Goal: Task Accomplishment & Management: Complete application form

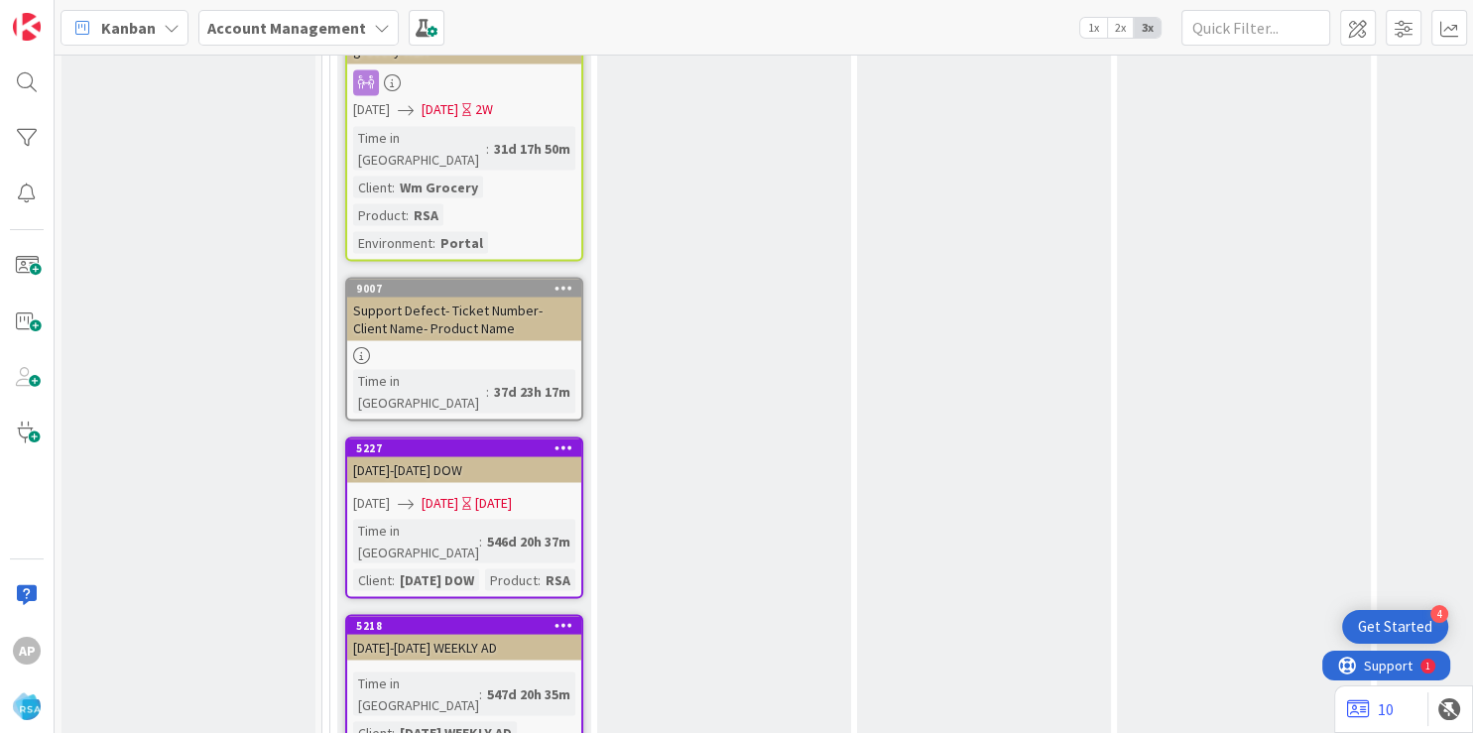
scroll to position [3838, 0]
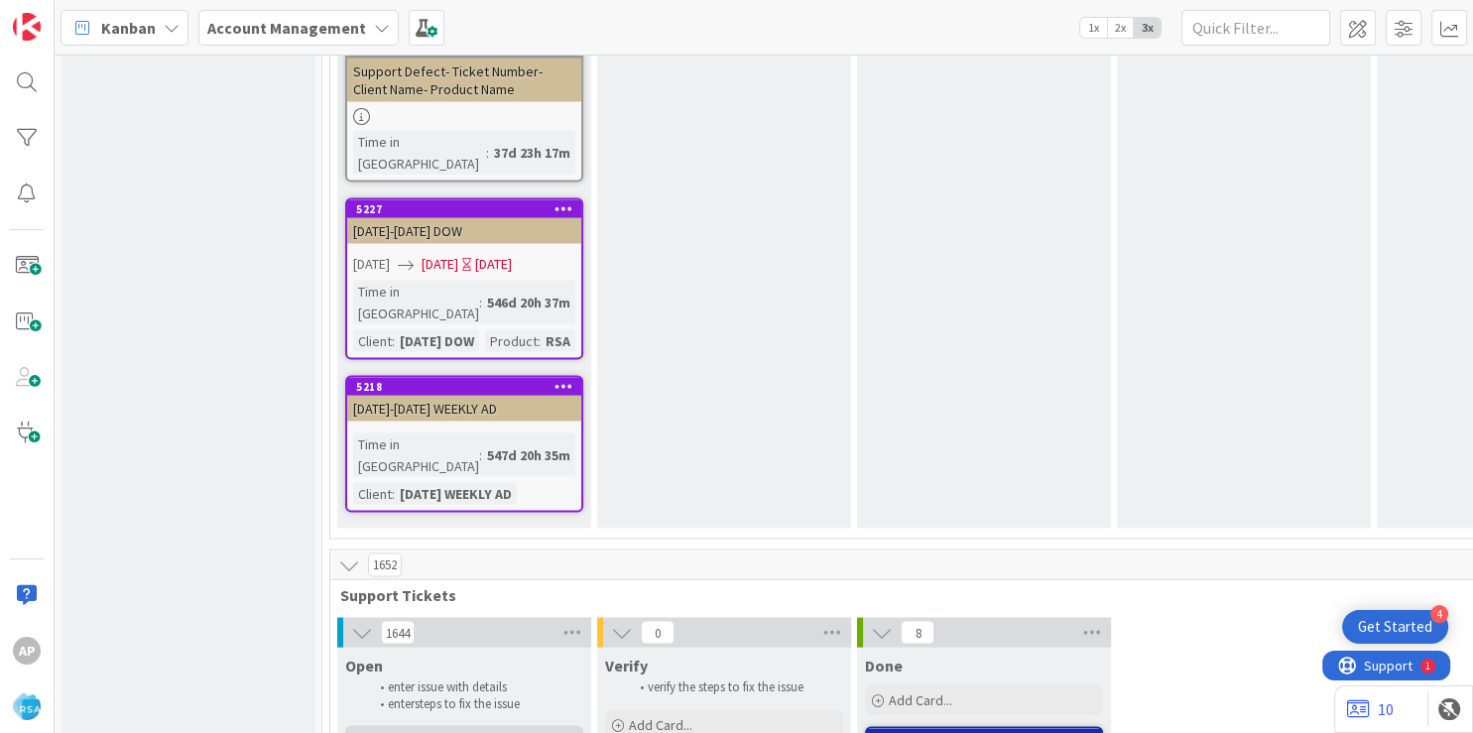
click at [447, 726] on div "Add Card..." at bounding box center [464, 741] width 238 height 30
type textarea "x"
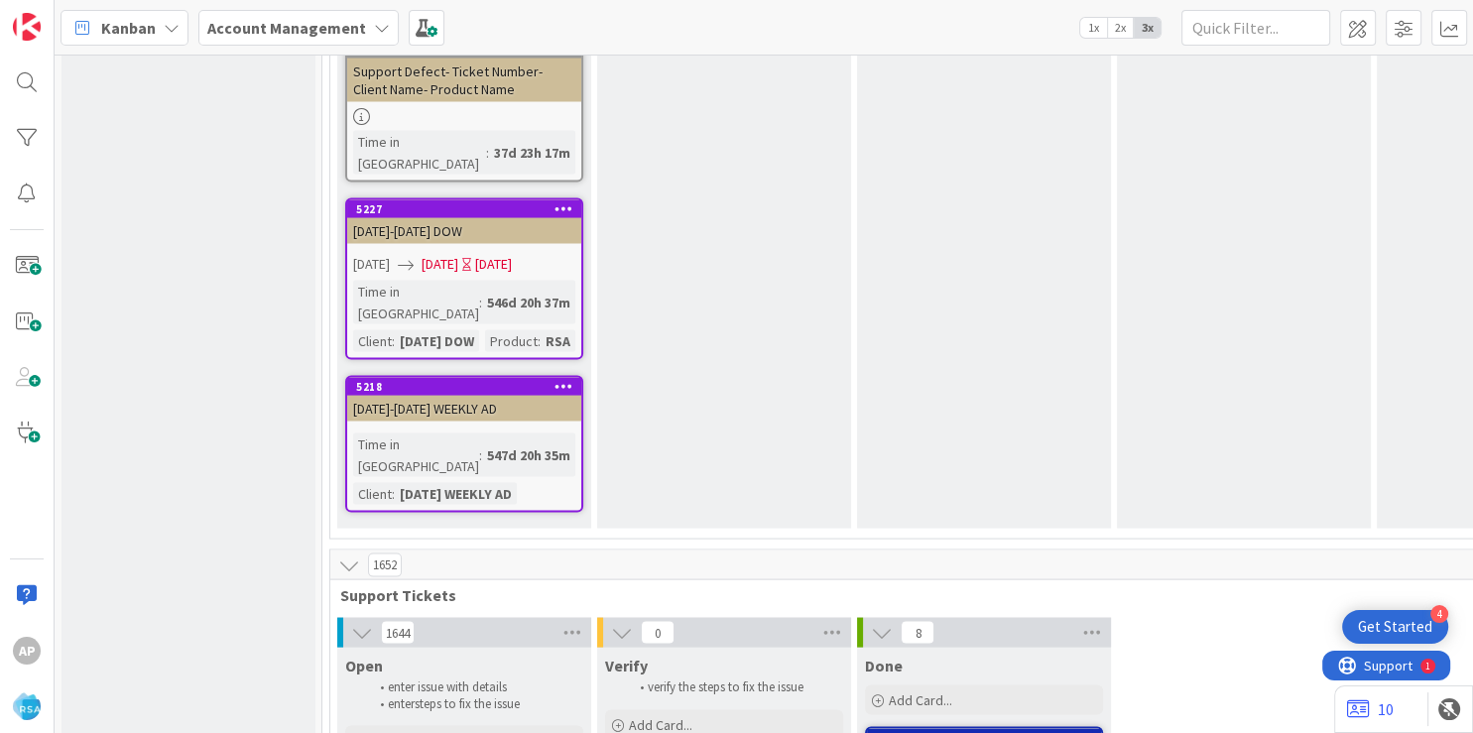
type textarea "Support Enhancement- Ticket Numb- Client Name- Product Name"
type textarea "x"
type textarea "Support Enhancement- Ticket N- Client Name- Product Name"
type textarea "x"
type textarea "Support Enhancement- Ticket - Client Name- Product Name"
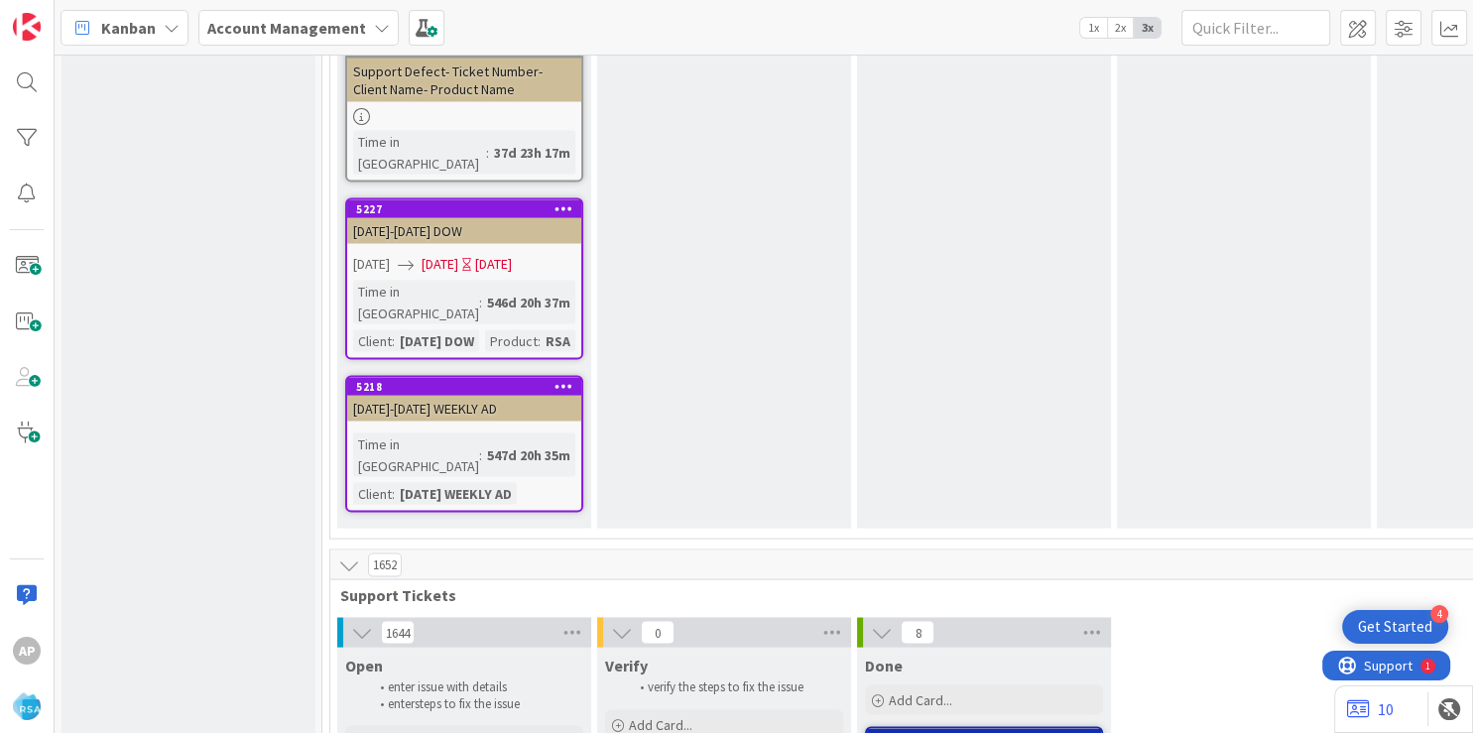
type textarea "x"
type textarea "Support Enhancement- Ticket- Client Name- Product Name"
type textarea "x"
type textarea "Support Enhancement- Ticke- Client Name- Product Name"
type textarea "x"
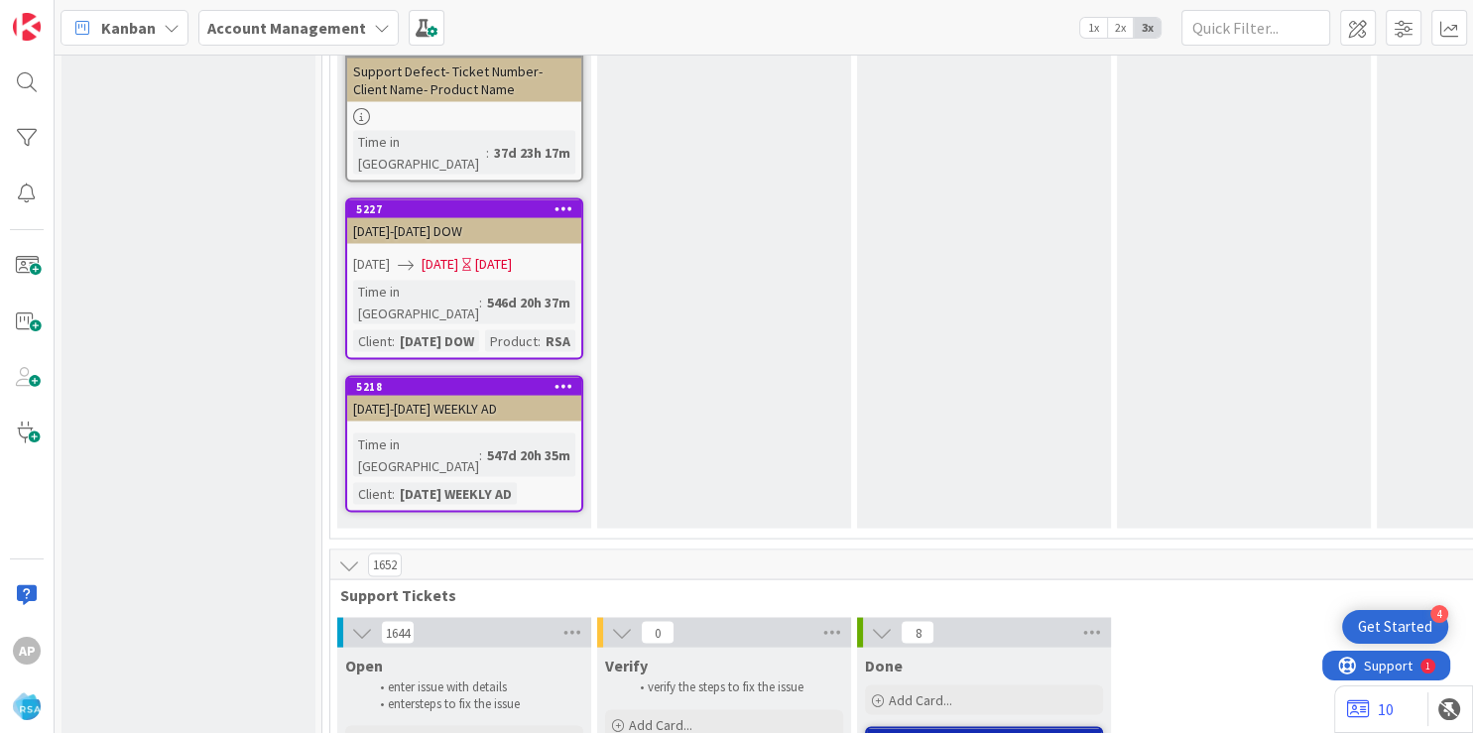
type textarea "Support Enhancement- Tick- Client Name- Product Name"
type textarea "x"
type textarea "Support Enhancement- Tic- Client Name- Product Name"
type textarea "x"
type textarea "Support Enhancement- Ti- Client Name- Product Name"
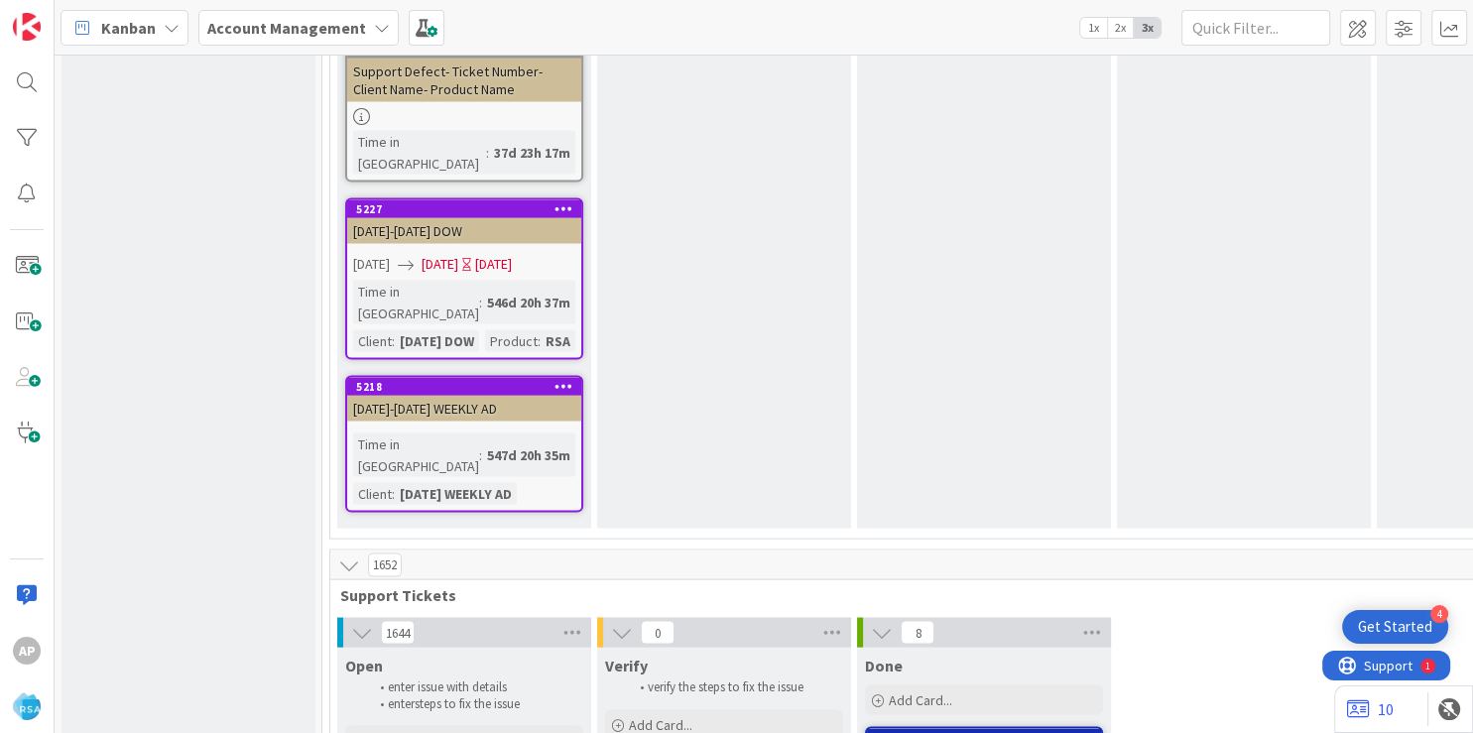
type textarea "x"
type textarea "Support Enhancement- T- Client Name- Product Name"
type textarea "x"
type textarea "Support Enhancement- 3- Client Name- Product Name"
type textarea "x"
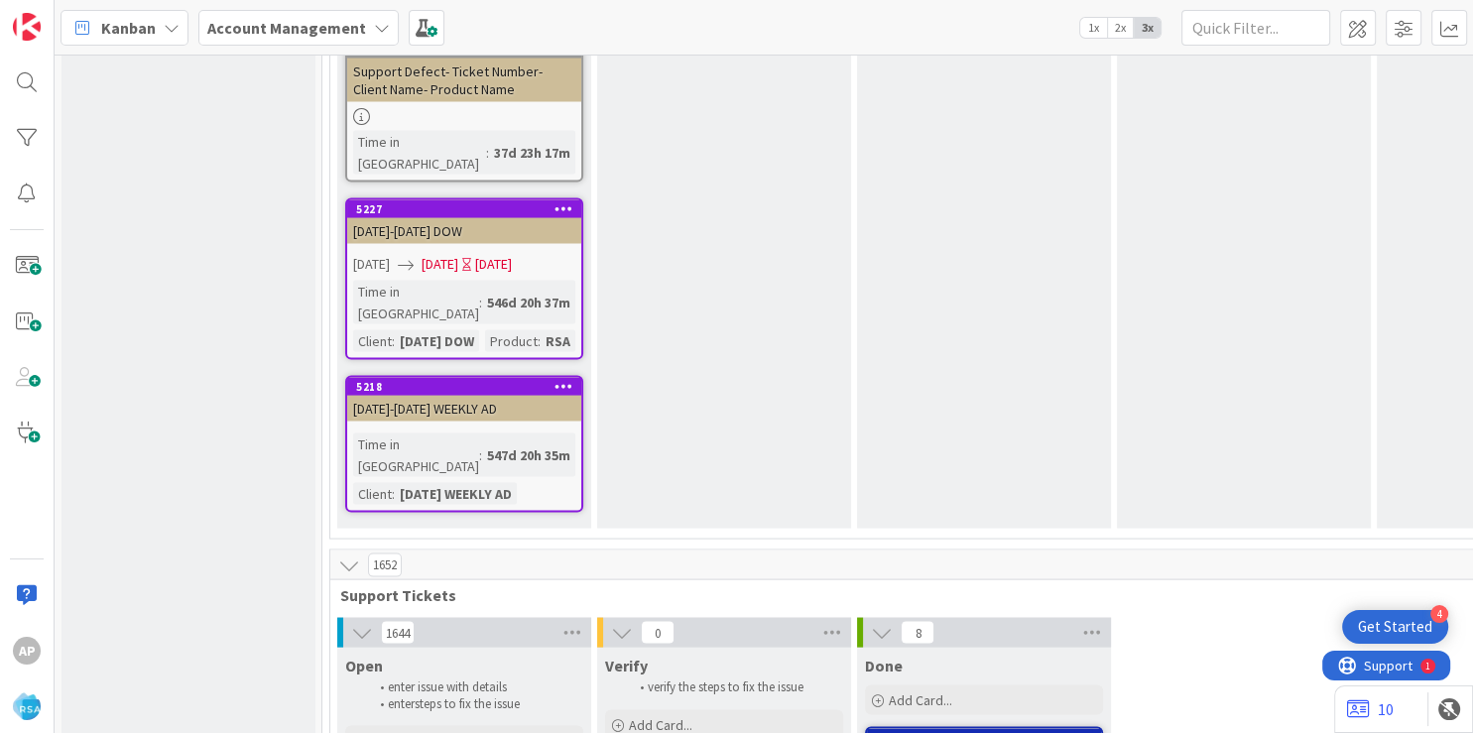
type textarea "Support Enhancement- 31- Client Name- Product Name"
type textarea "x"
type textarea "Support Enhancement- 314- Client Name- Product Name"
type textarea "x"
type textarea "Support Enhancement- 31454- Client Name- Product Name"
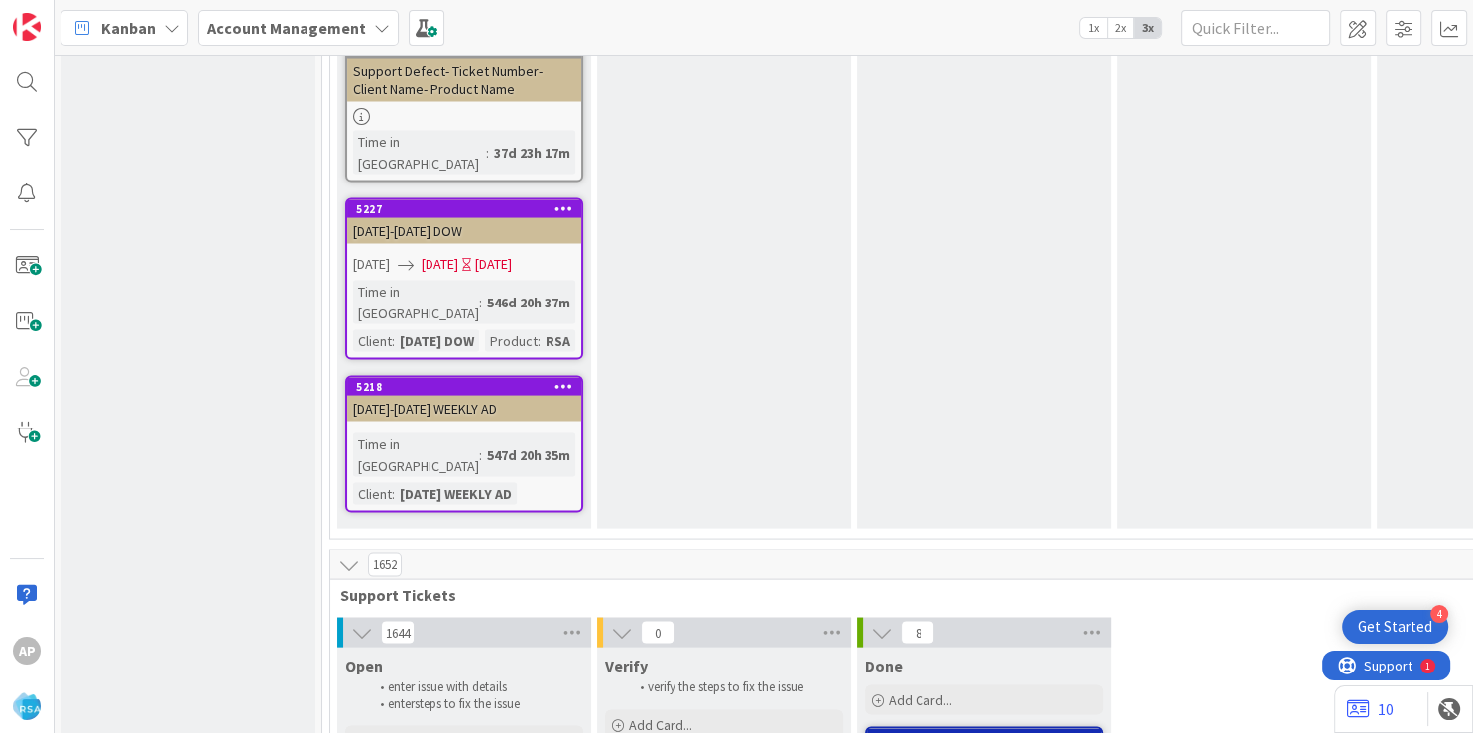
type textarea "x"
type textarea "Support Enhancement- 314543- Client Na- Product Name"
type textarea "x"
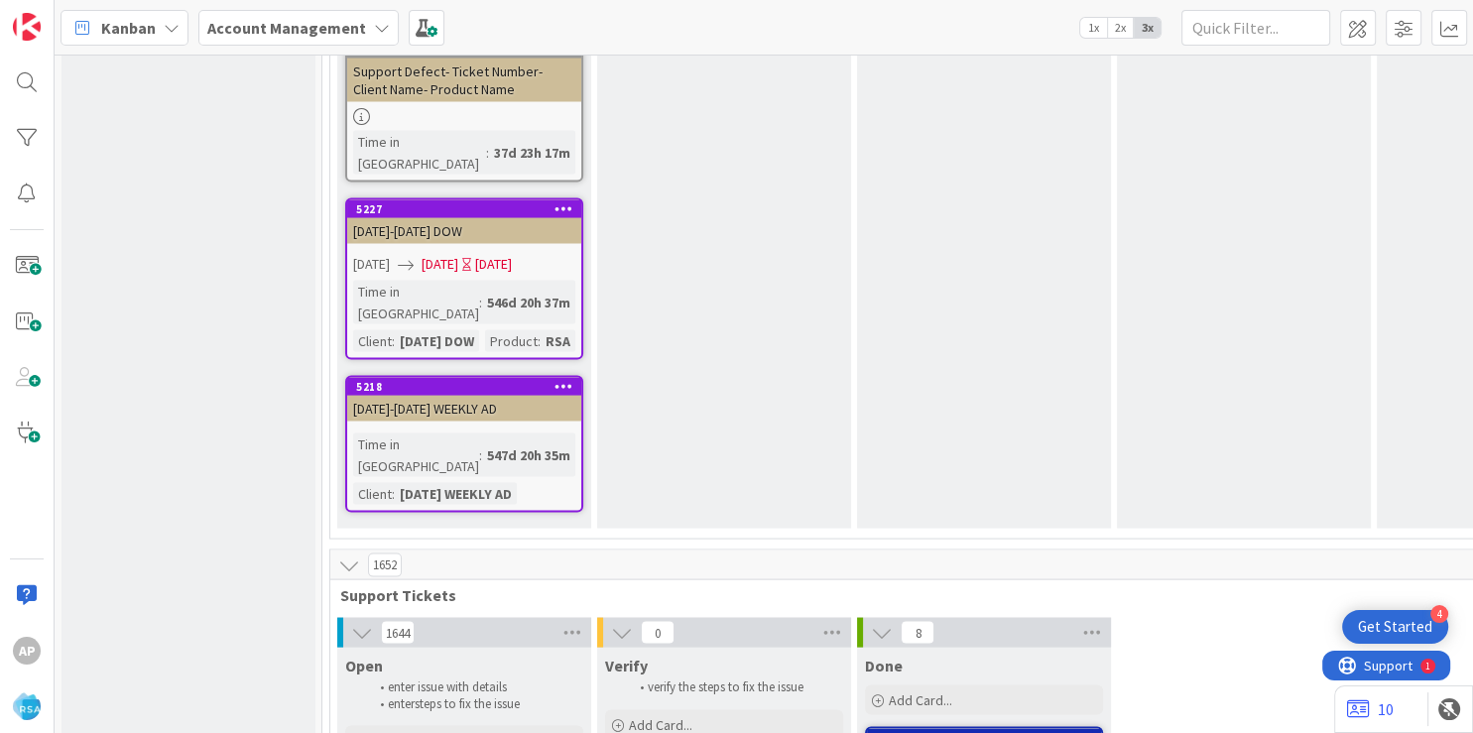
type textarea "Support Enhancement- 314543- Client N- Product Name"
type textarea "x"
type textarea "Support Enhancement- 314543- Client - Product Name"
type textarea "x"
type textarea "Support Enhancement- 314543- Client- Product Name"
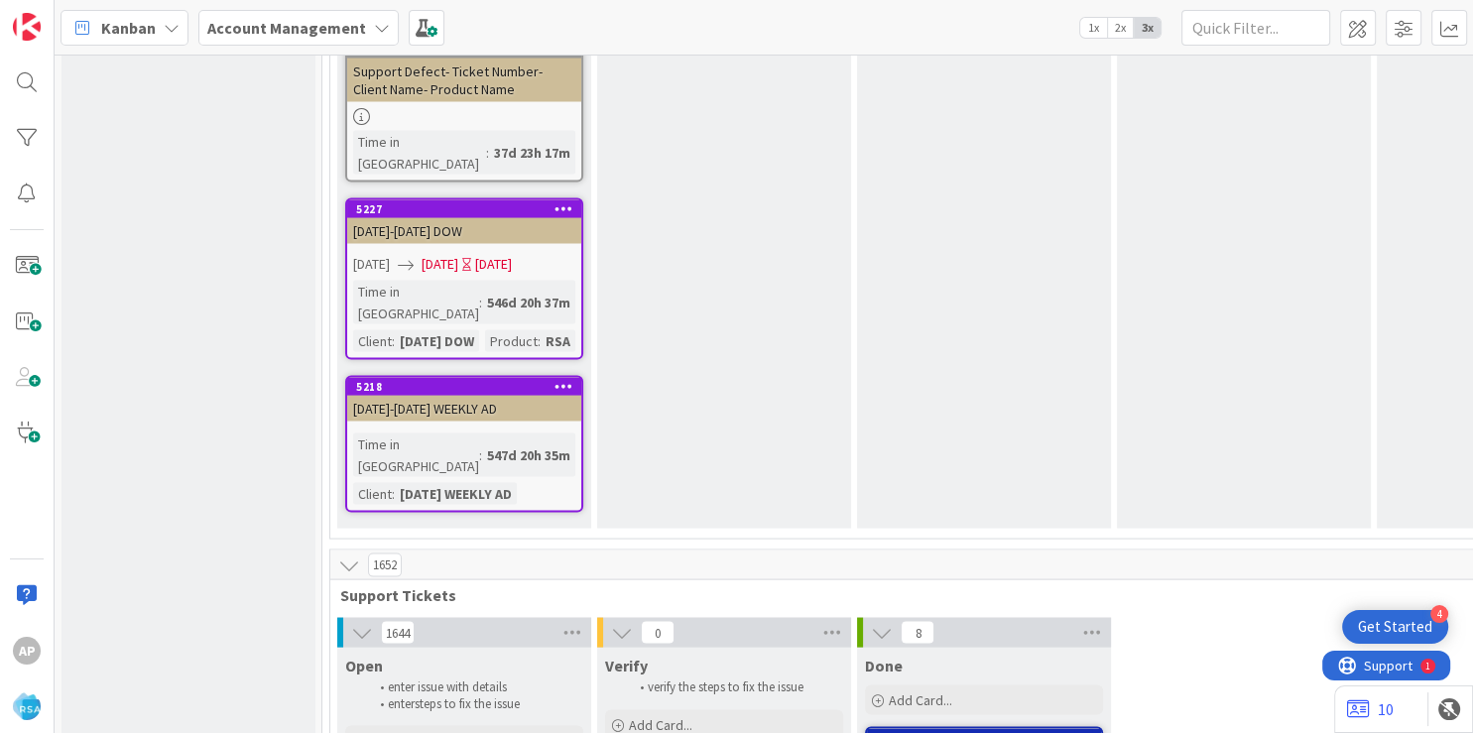
type textarea "x"
type textarea "Support Enhancement- 314543- Clien- Product Name"
type textarea "x"
type textarea "Support Enhancement- 314543- Clie- Product Name"
type textarea "x"
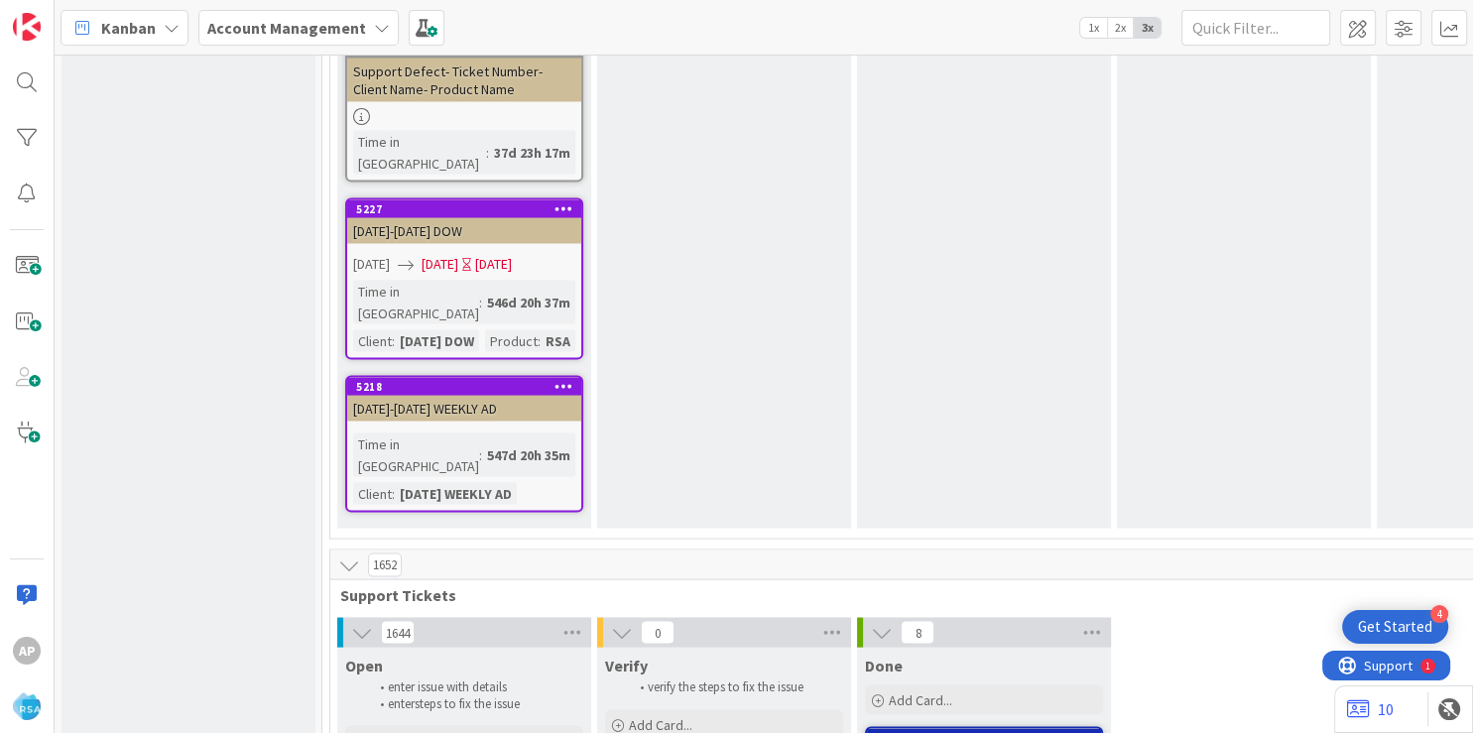
type textarea "Support Enhancement- 314543- Cli- Product Name"
type textarea "x"
type textarea "Support Enhancement- 314543- Cl- Product Name"
type textarea "x"
type textarea "Support Enhancement- 314543- C- Product Name"
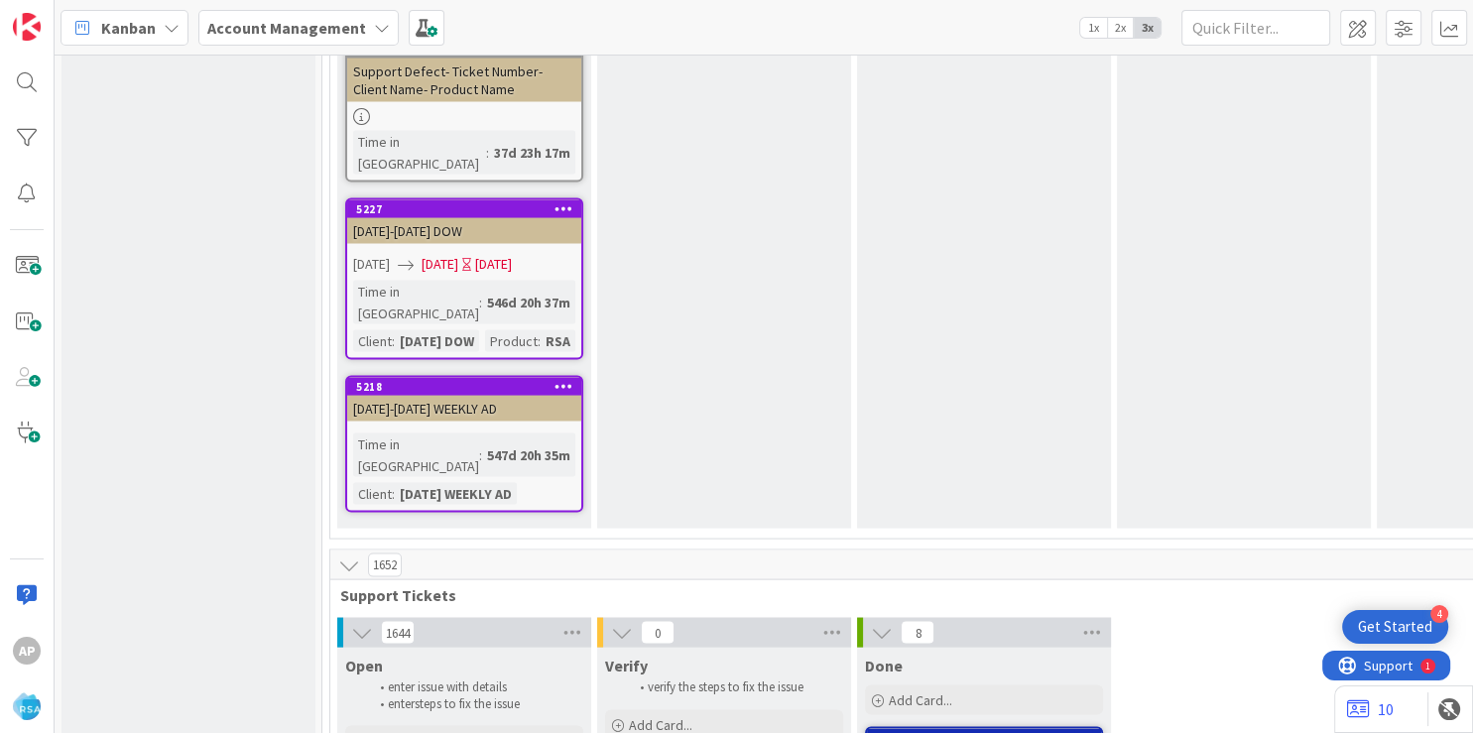
type textarea "x"
type textarea "Support Enhancement- 314543- - Product Name"
type textarea "x"
type textarea "Support Enhancement- 314543- T- Product Name"
type textarea "x"
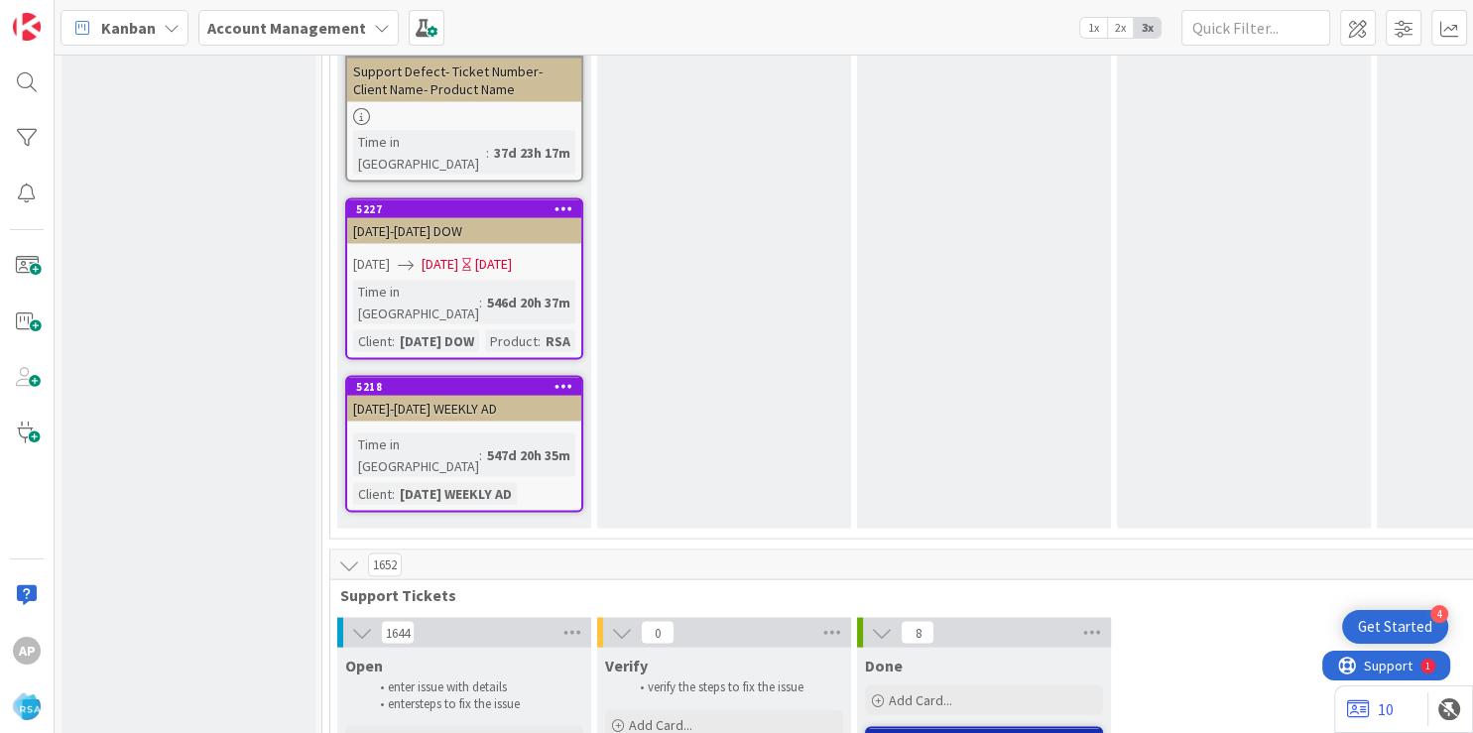
type textarea "Support Enhancement- 314543- The- Product Name"
type textarea "x"
type textarea "Support Enhancement- 314543- The G- Product Name"
type textarea "x"
type textarea "Support Enhancement- 314543- The Go- Product Name"
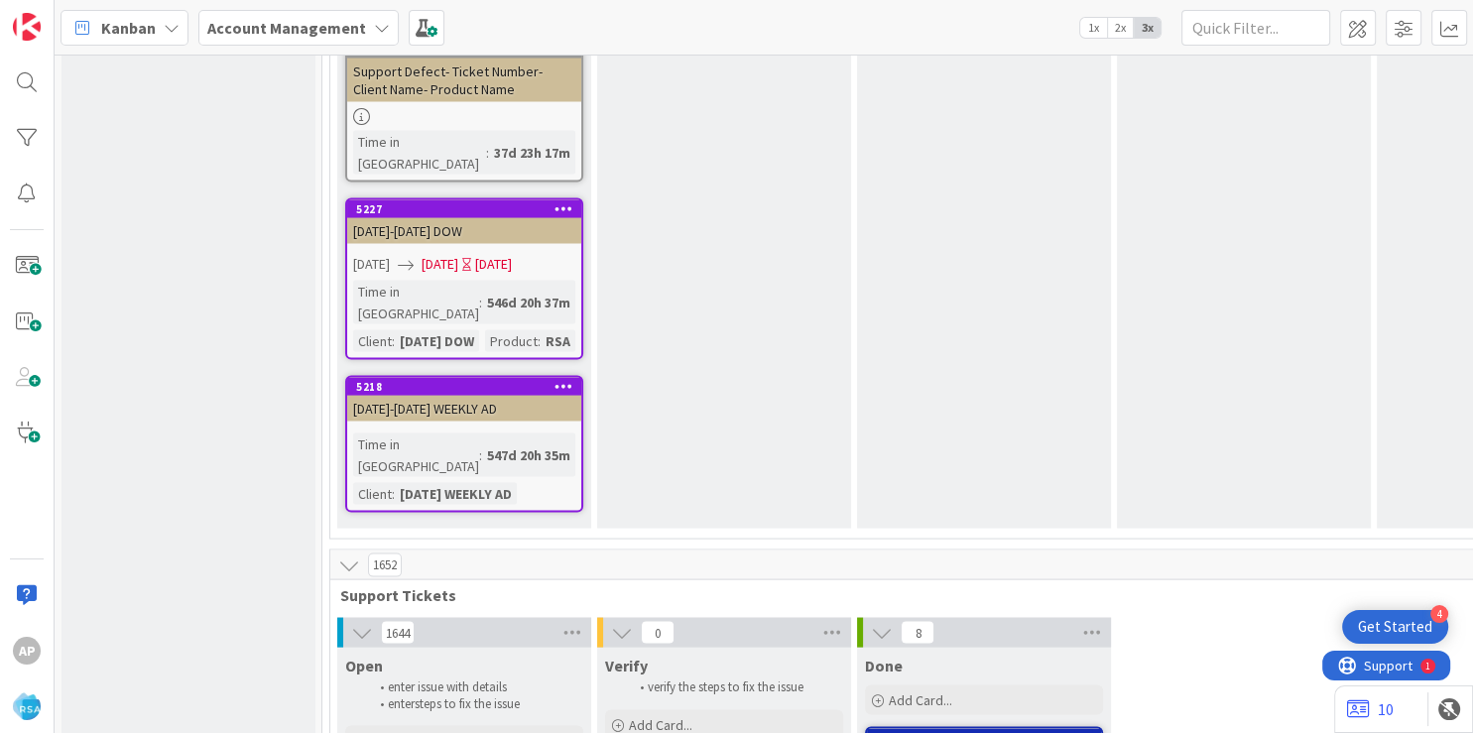
type textarea "x"
type textarea "Support Enhancement- 314543- The Goo- Product Name"
type textarea "x"
type textarea "Support Enhancement- 314543- The Good- Product Name"
type textarea "x"
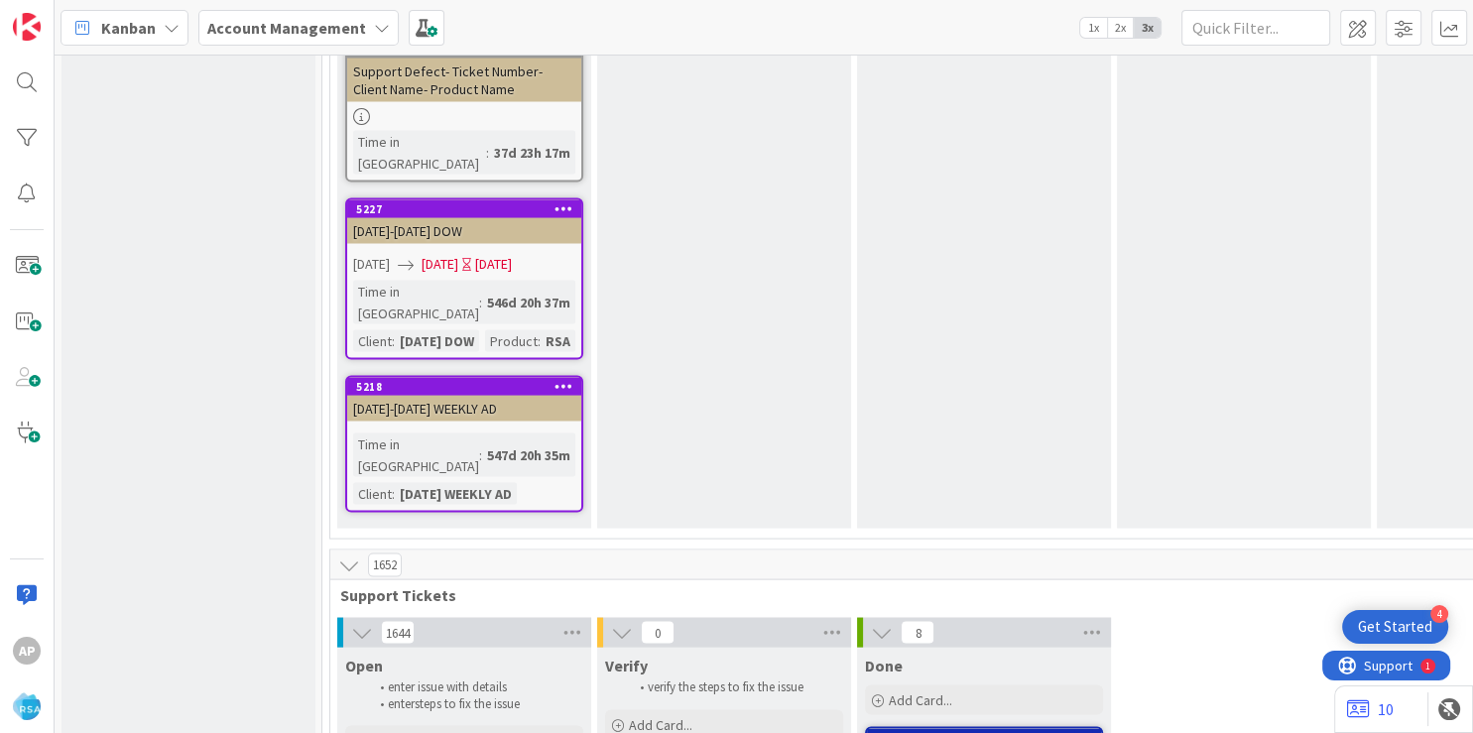
type textarea "Support Enhancement- 314543- The Goods- Product Name"
type textarea "x"
type textarea "Support Enhancement- 314543- The Goods- Product Na"
type textarea "x"
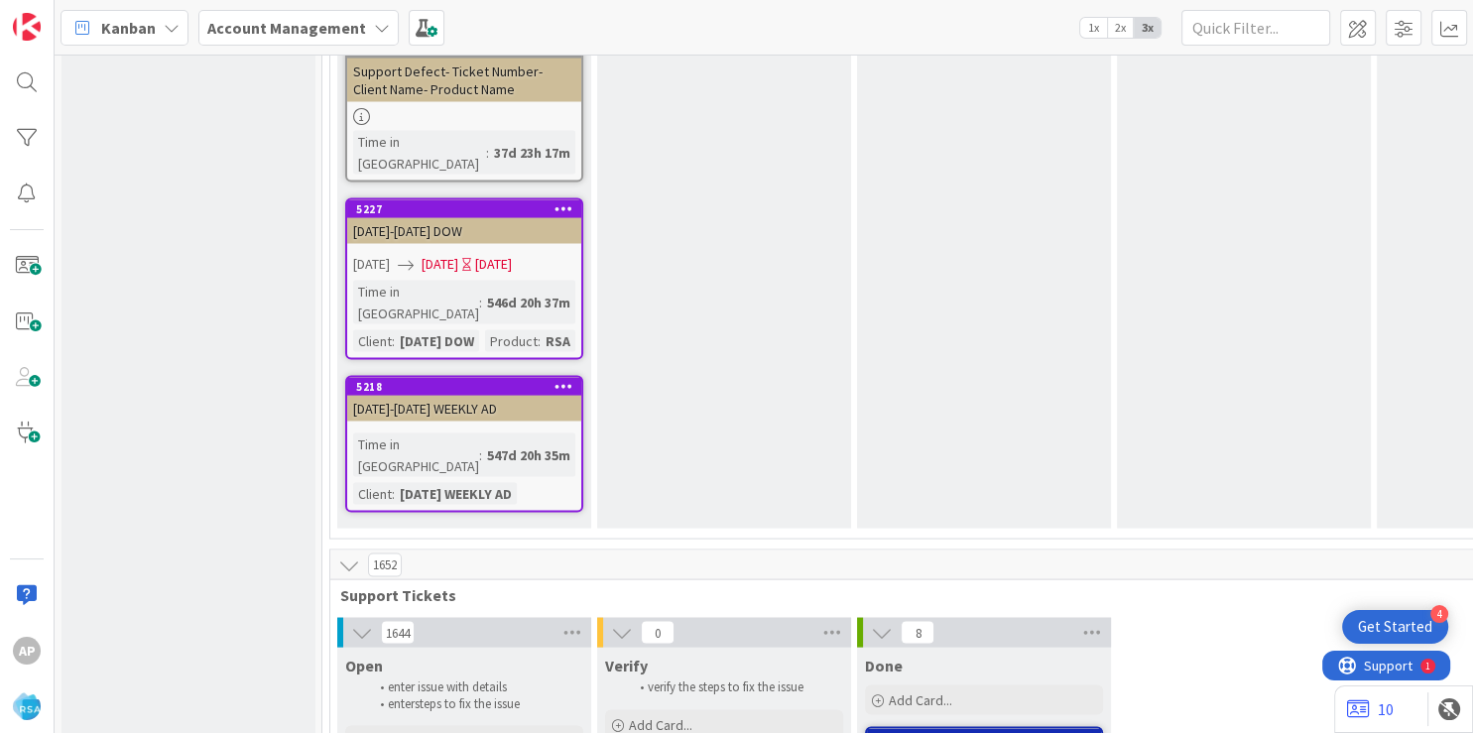
type textarea "Support Enhancement- 314543- The Goods- Product N"
type textarea "x"
type textarea "Support Enhancement- 314543- The Goods- Product"
type textarea "x"
type textarea "Support Enhancement- 314543- The Goods- Produ"
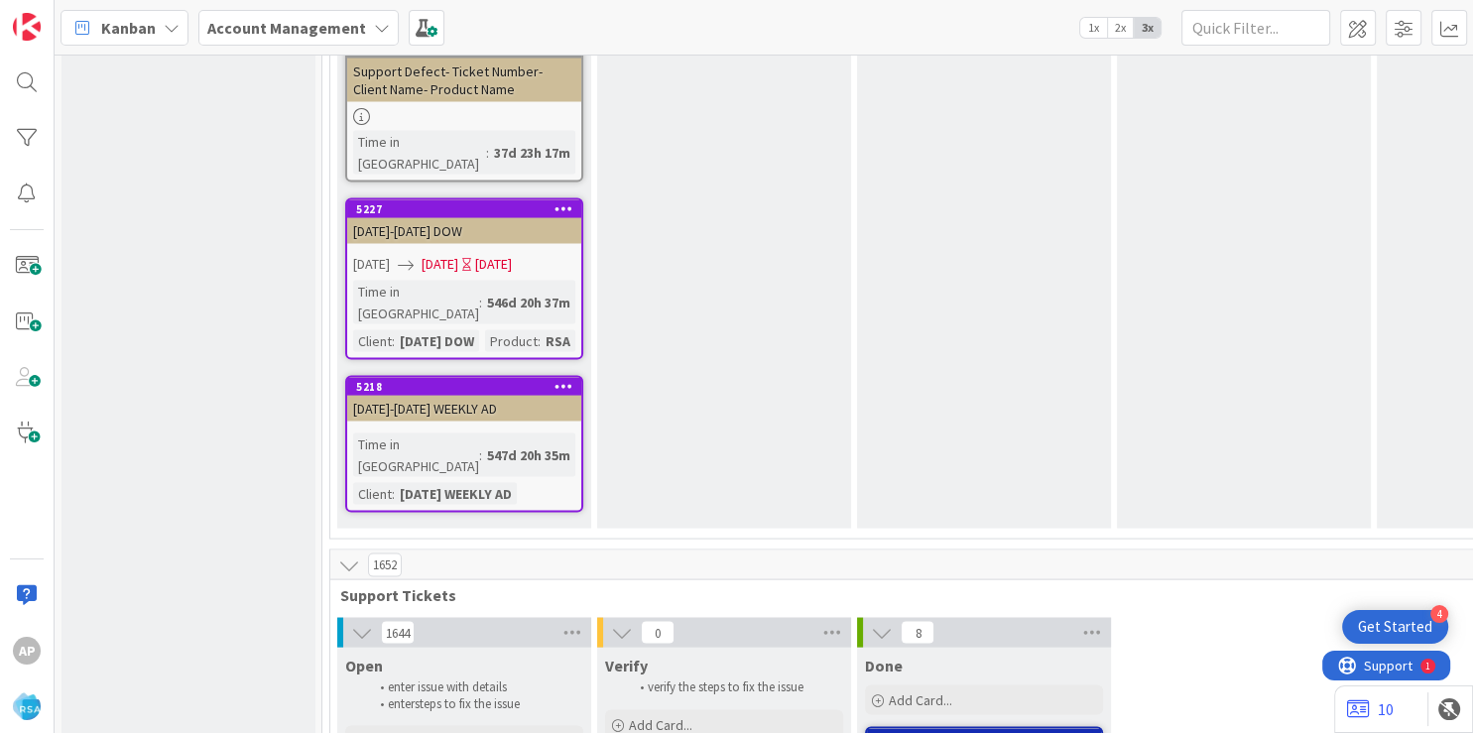
type textarea "x"
type textarea "Support Enhancement- 314543- The Goods- Pro"
type textarea "x"
type textarea "Support Enhancement- 314543- The Goods- Pr"
type textarea "x"
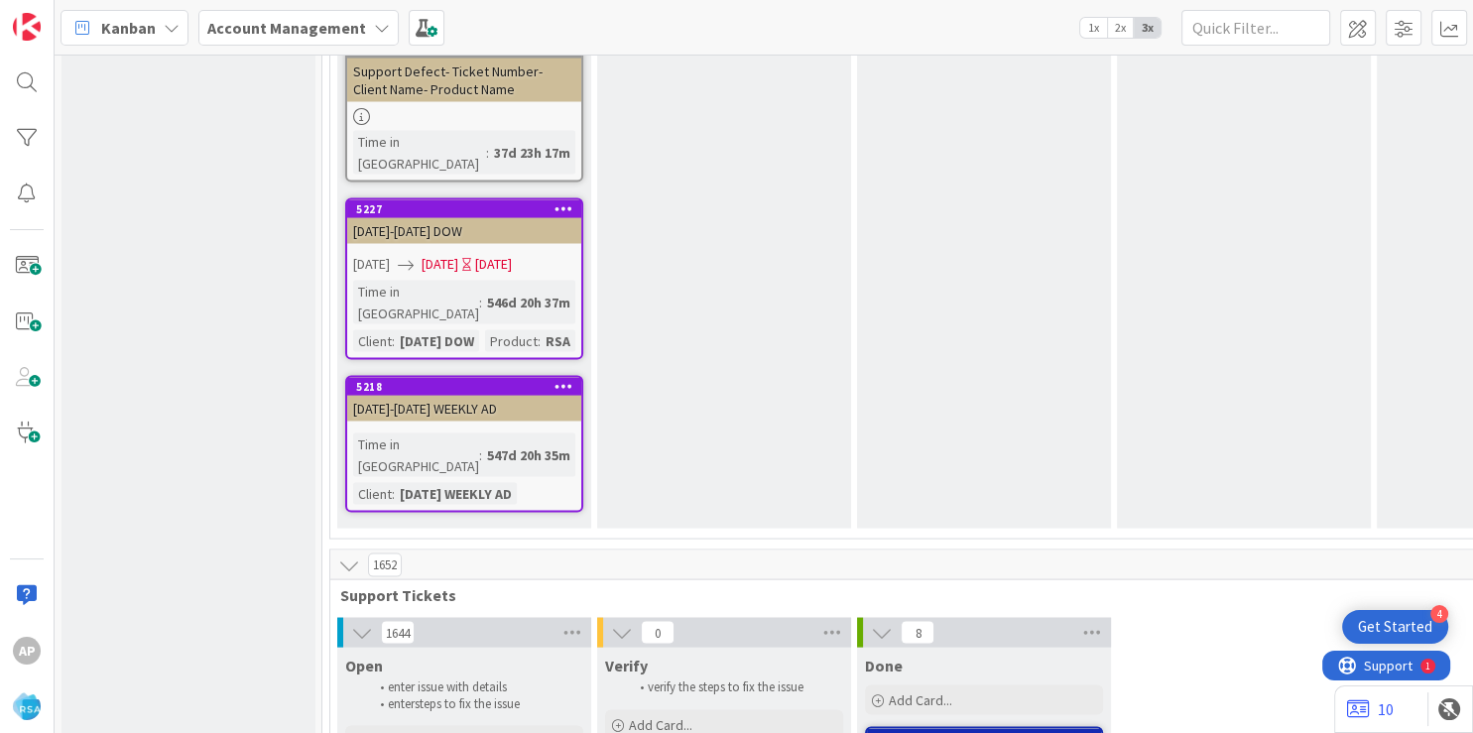
type textarea "Support Enhancement- 314543- The Goods- P"
type textarea "x"
type textarea "Support Enhancement- 314543- The Goods-"
type textarea "x"
type textarea "Support Enhancement- 314543- The Goods- R"
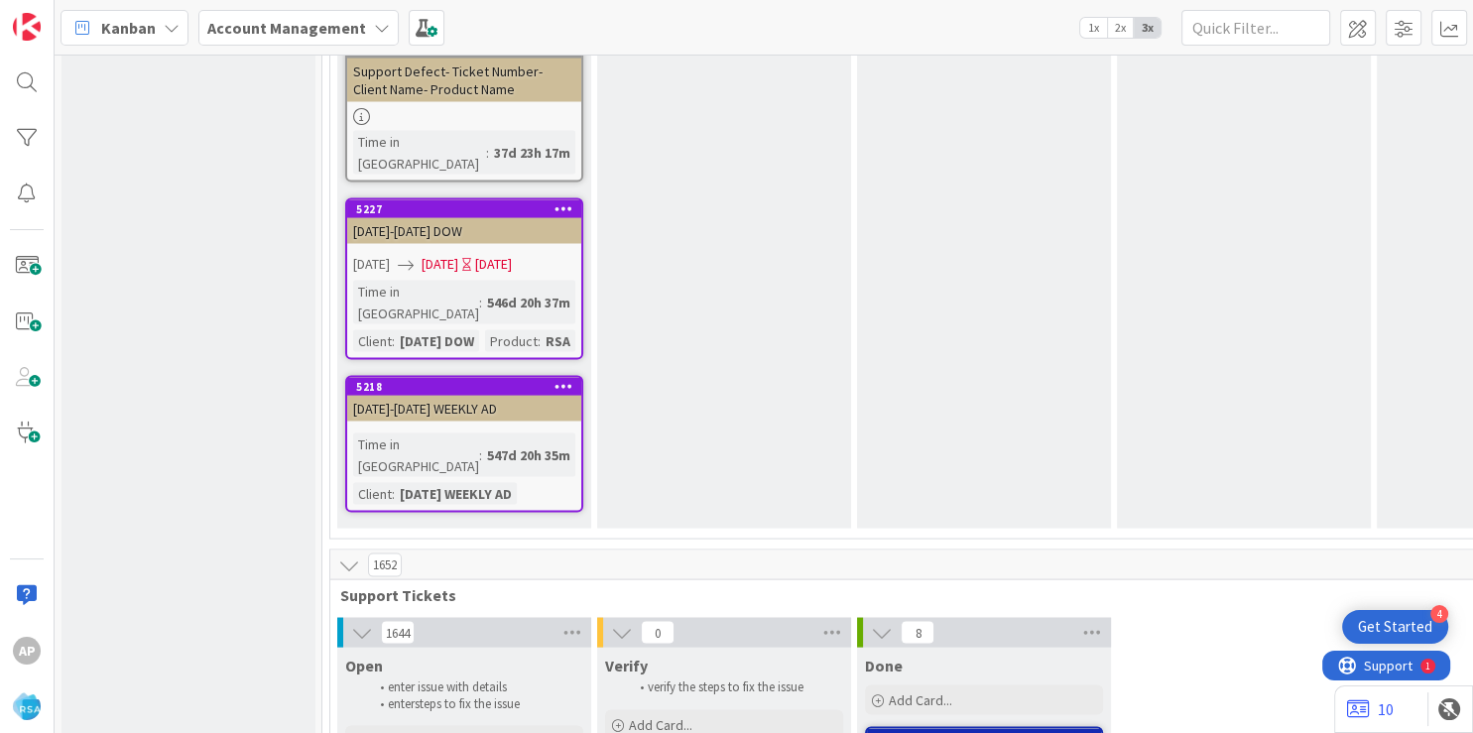
type textarea "x"
type textarea "Support Enhancement- 314543- The Goods- RSA"
type textarea "x"
type textarea "Support Enhancement- 314543- The Goods- RS"
type textarea "x"
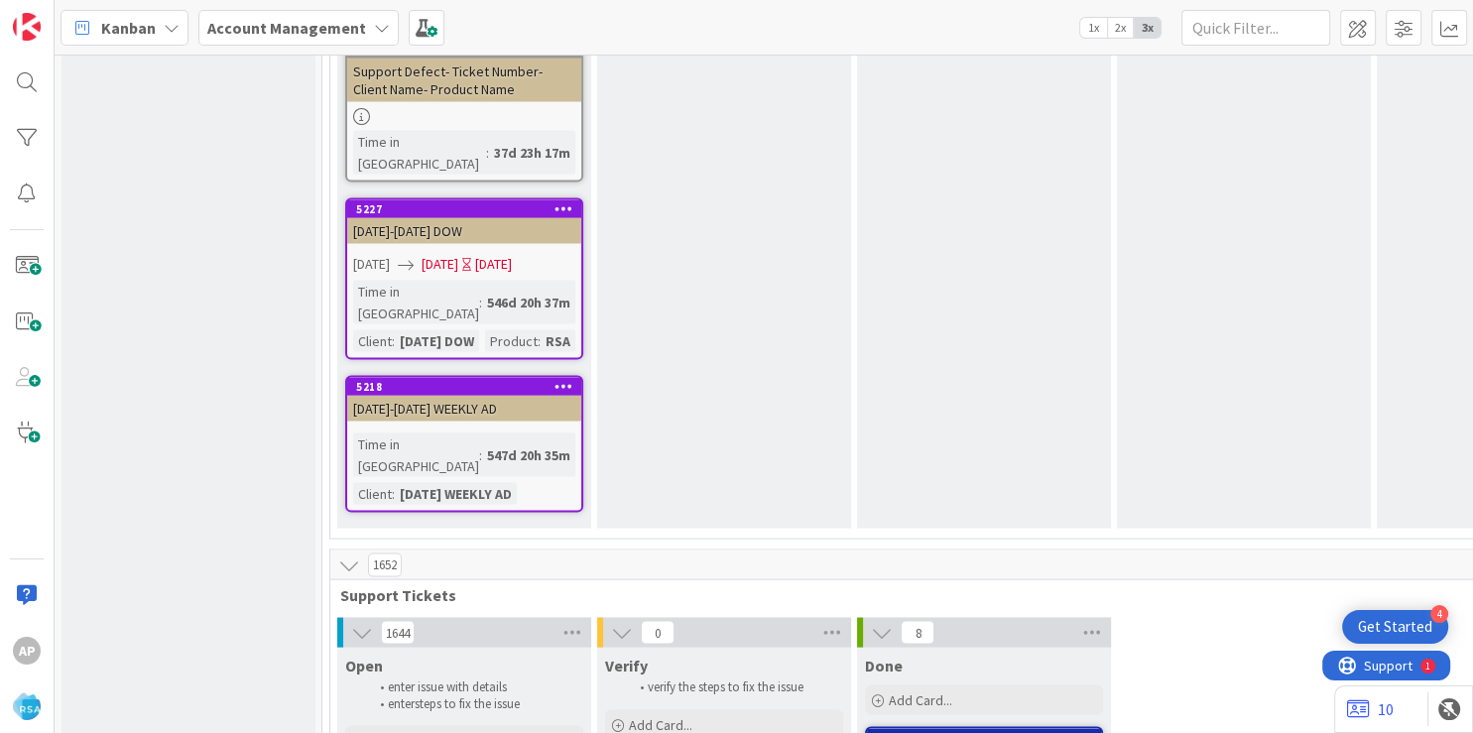
type textarea "Support Enhancement- 314543- The Goods-"
type textarea "x"
type textarea "Support Enhancement- 314543- The Goods-"
type textarea "x"
type textarea "Support Enhancement- 314543- The Goods-A"
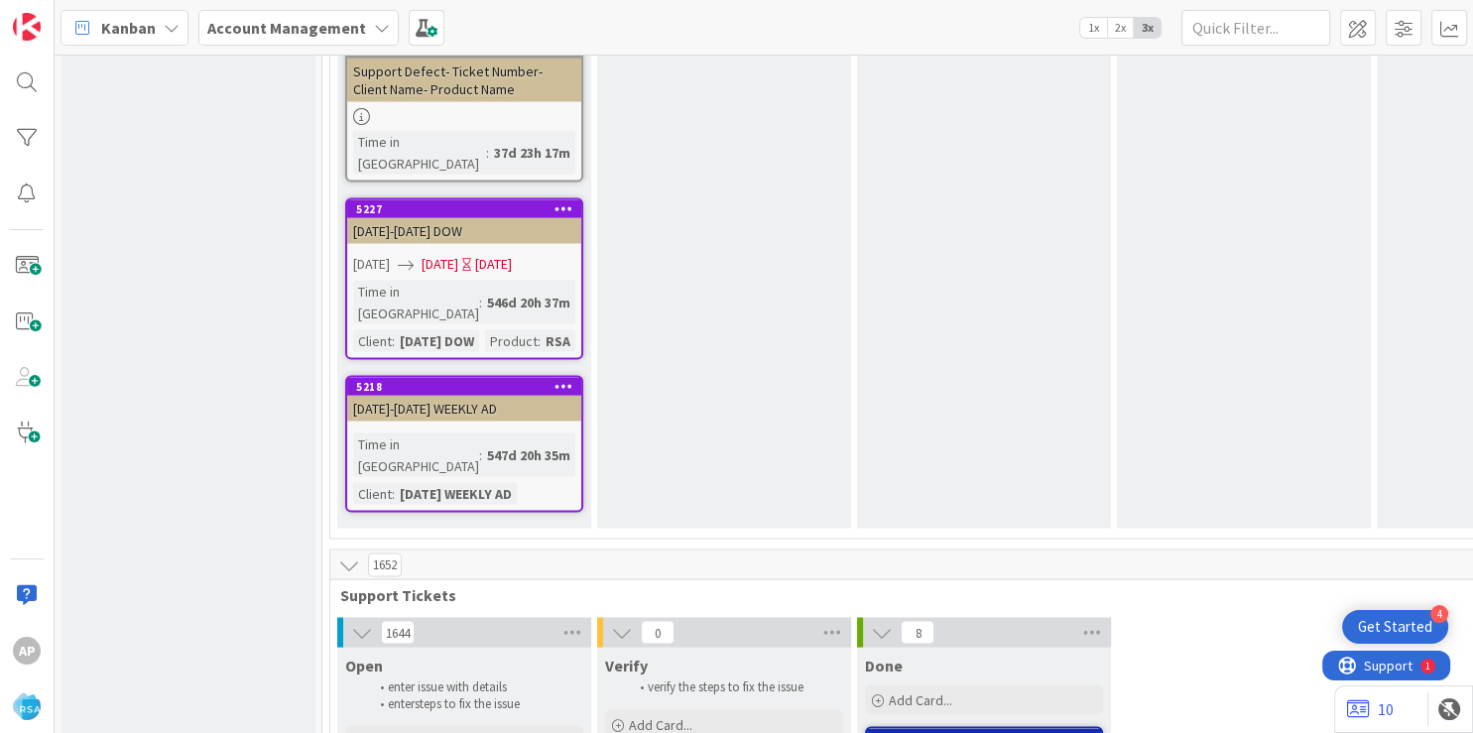
type textarea "x"
type textarea "Support Enhancement- 314543- The Goods-AOG"
type textarea "x"
type textarea "Support Enhancement- 314543- The Goods-AOG"
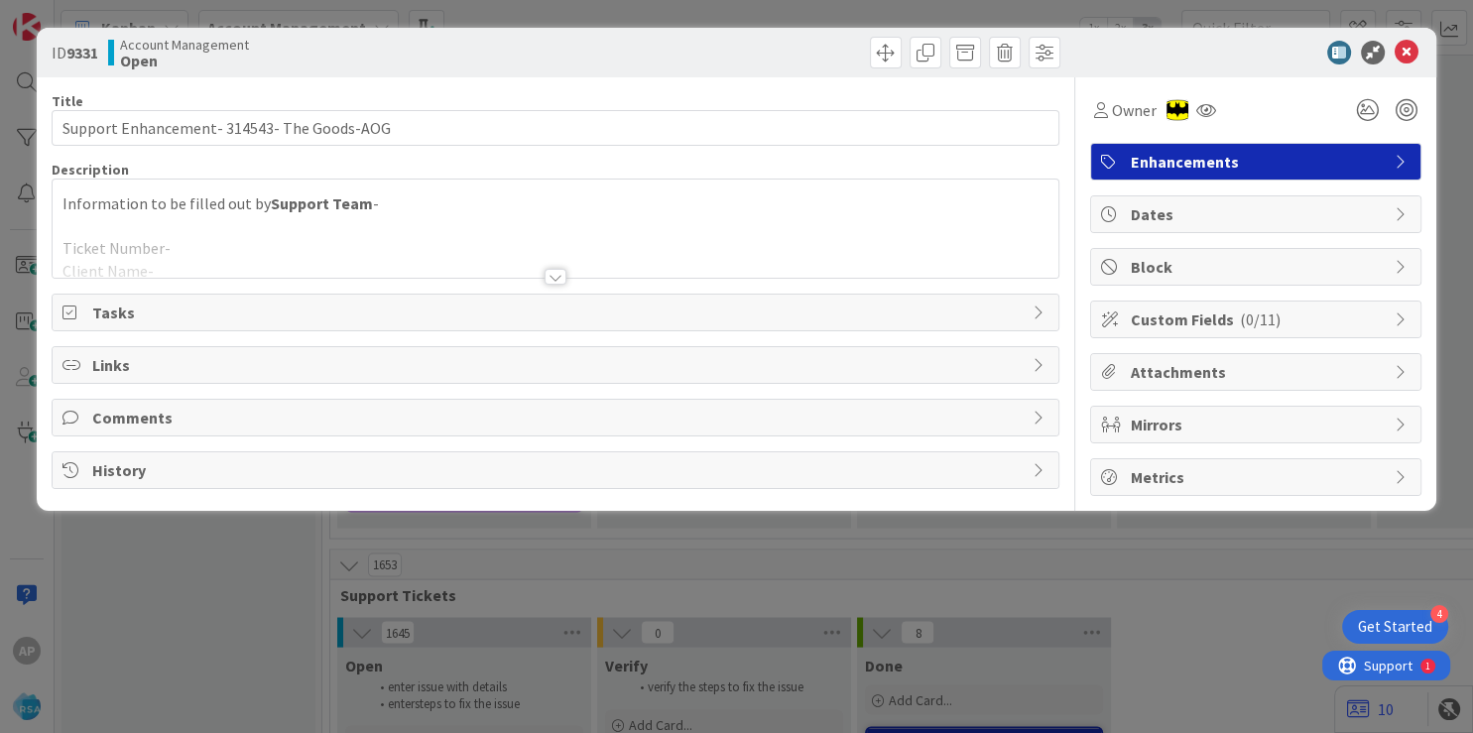
click at [394, 234] on div at bounding box center [556, 252] width 1006 height 51
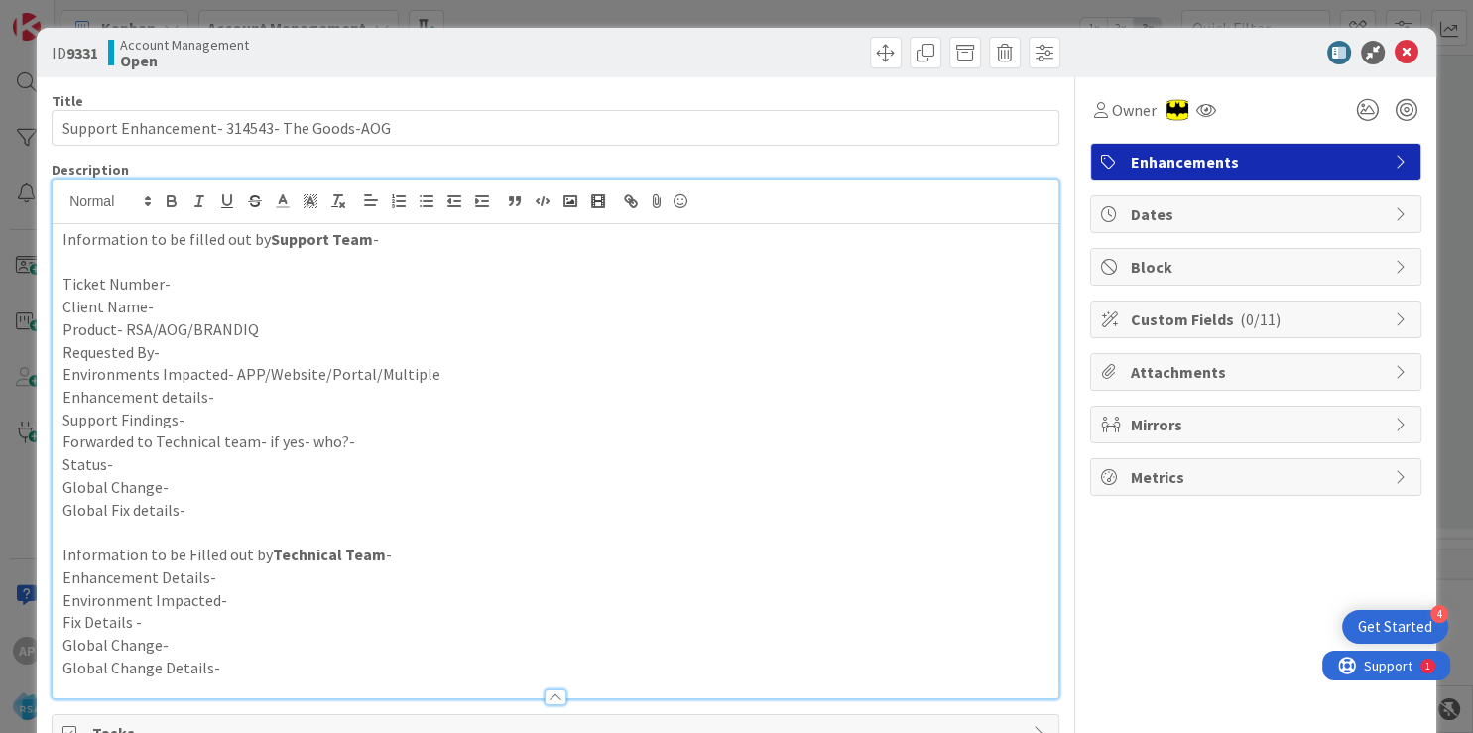
click at [400, 229] on p "Information to be filled out by Support Team -" at bounding box center [556, 239] width 986 height 23
click at [218, 280] on p "Ticket Number-" at bounding box center [556, 284] width 986 height 23
click at [190, 304] on p "Client Name-" at bounding box center [556, 307] width 986 height 23
click at [323, 335] on p "Product- RSA/AOG/BRANDIQ" at bounding box center [556, 330] width 986 height 23
click at [215, 357] on p "Requested By-" at bounding box center [556, 352] width 986 height 23
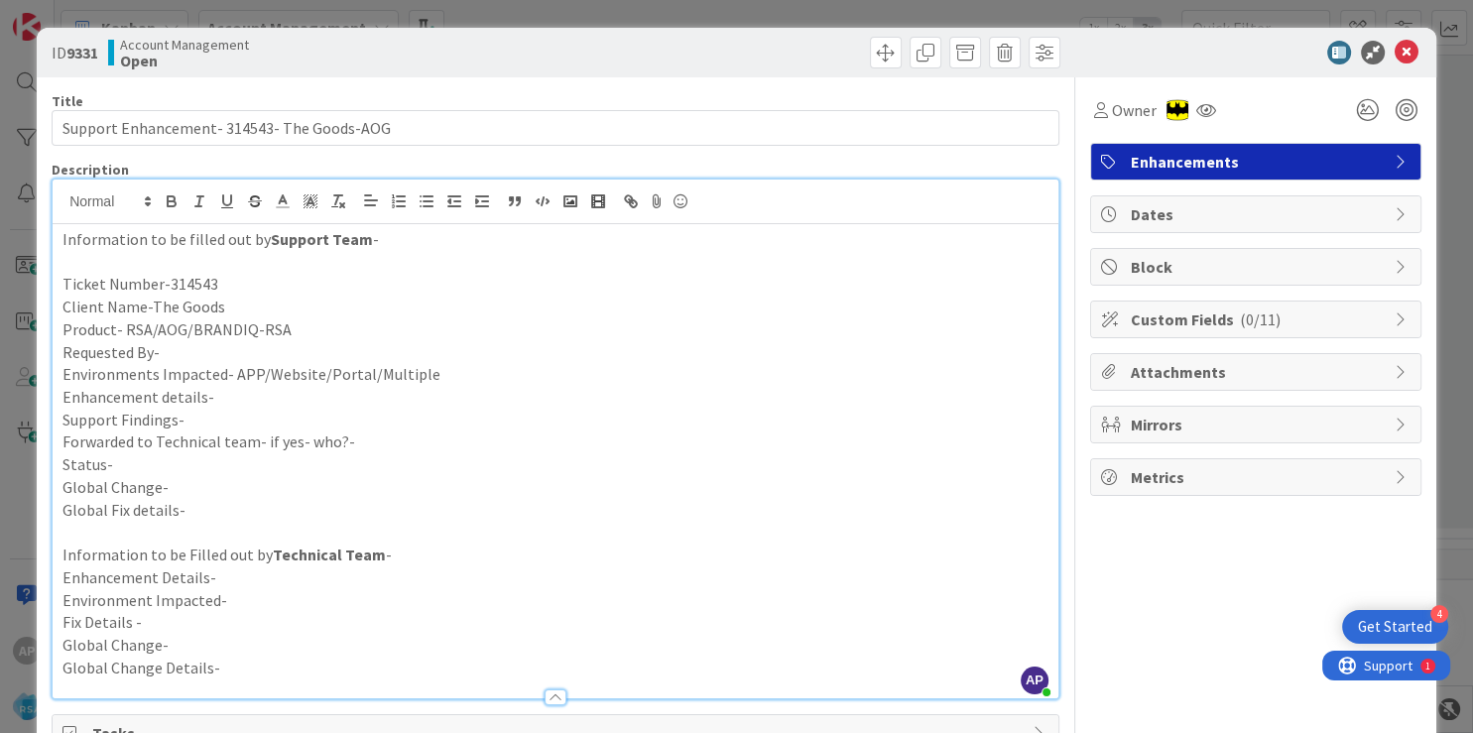
click at [226, 402] on p "Enhancement details-" at bounding box center [556, 397] width 986 height 23
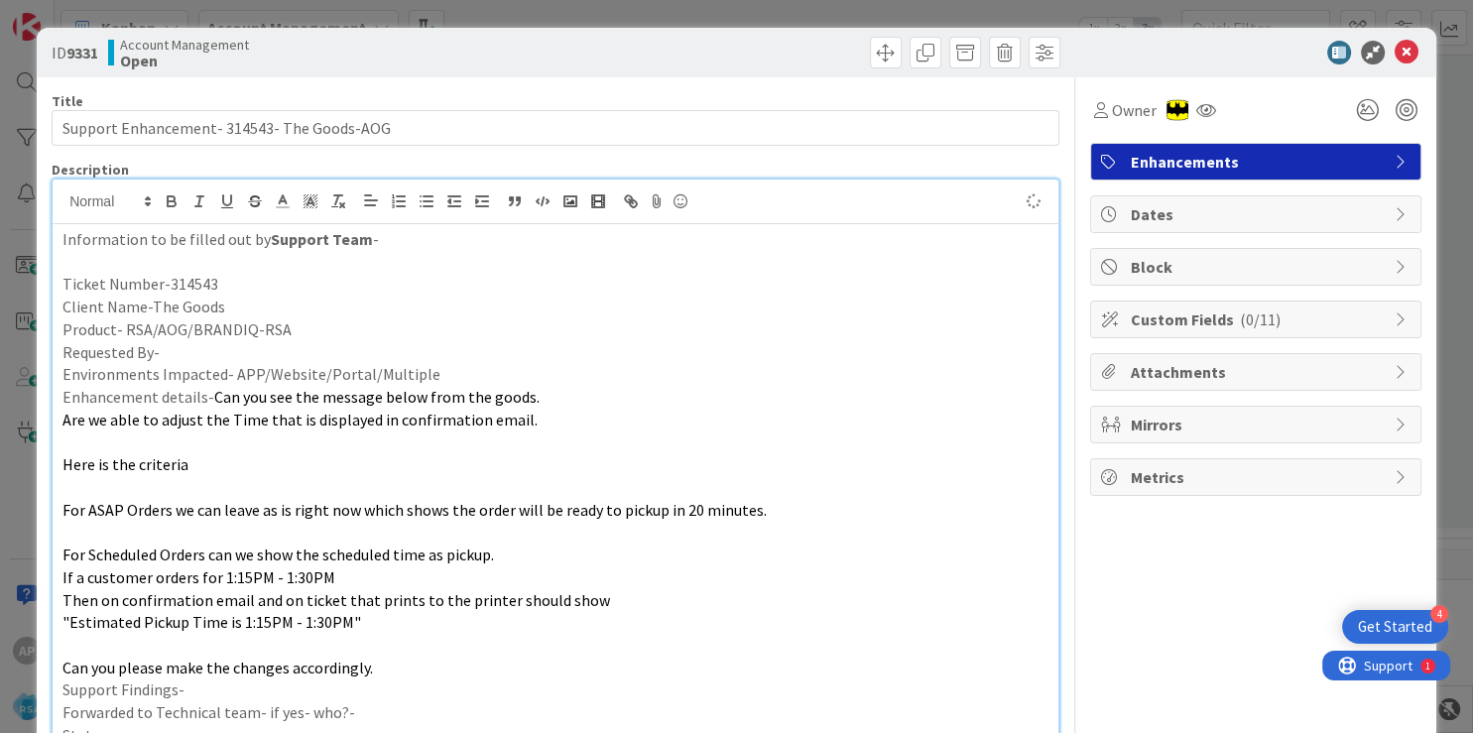
click at [202, 355] on p "Requested By-" at bounding box center [556, 352] width 986 height 23
click at [450, 375] on p "Environments Impacted- APP/Website/Portal/Multiple" at bounding box center [556, 374] width 986 height 23
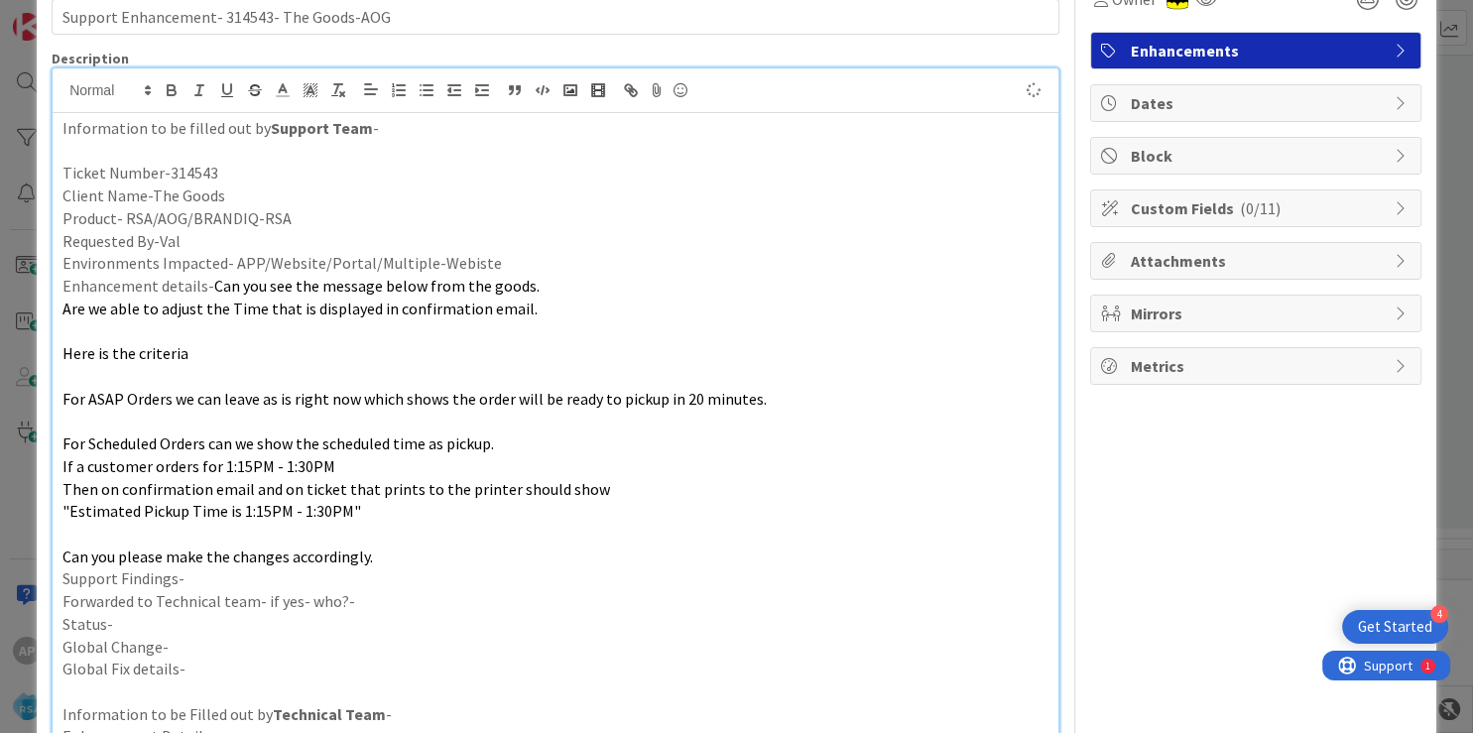
scroll to position [119, 0]
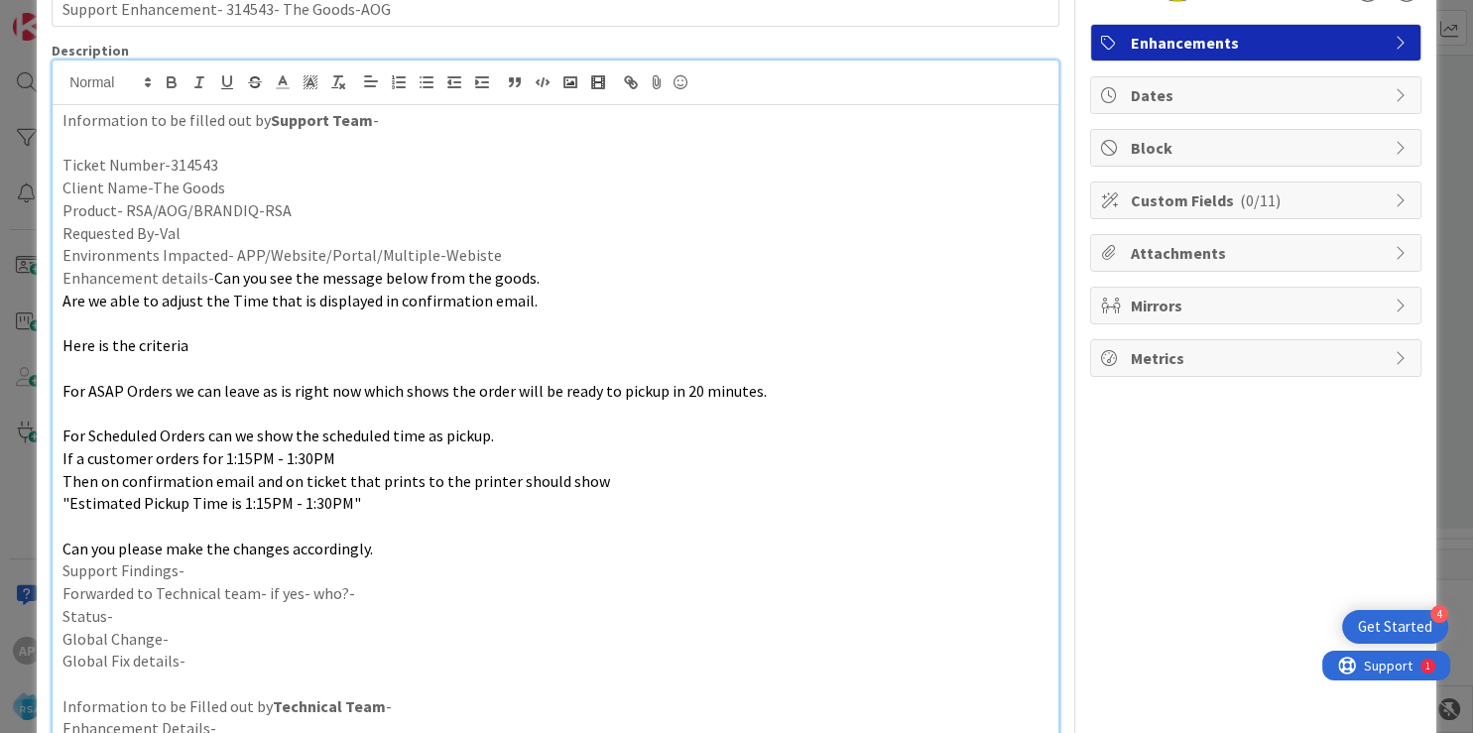
click at [389, 544] on p "Can you please make the changes accordingly." at bounding box center [556, 549] width 986 height 23
click at [382, 585] on p "Forwarded to Technical team- if yes- who?-" at bounding box center [556, 593] width 986 height 23
click at [151, 612] on p "Status-" at bounding box center [556, 616] width 986 height 23
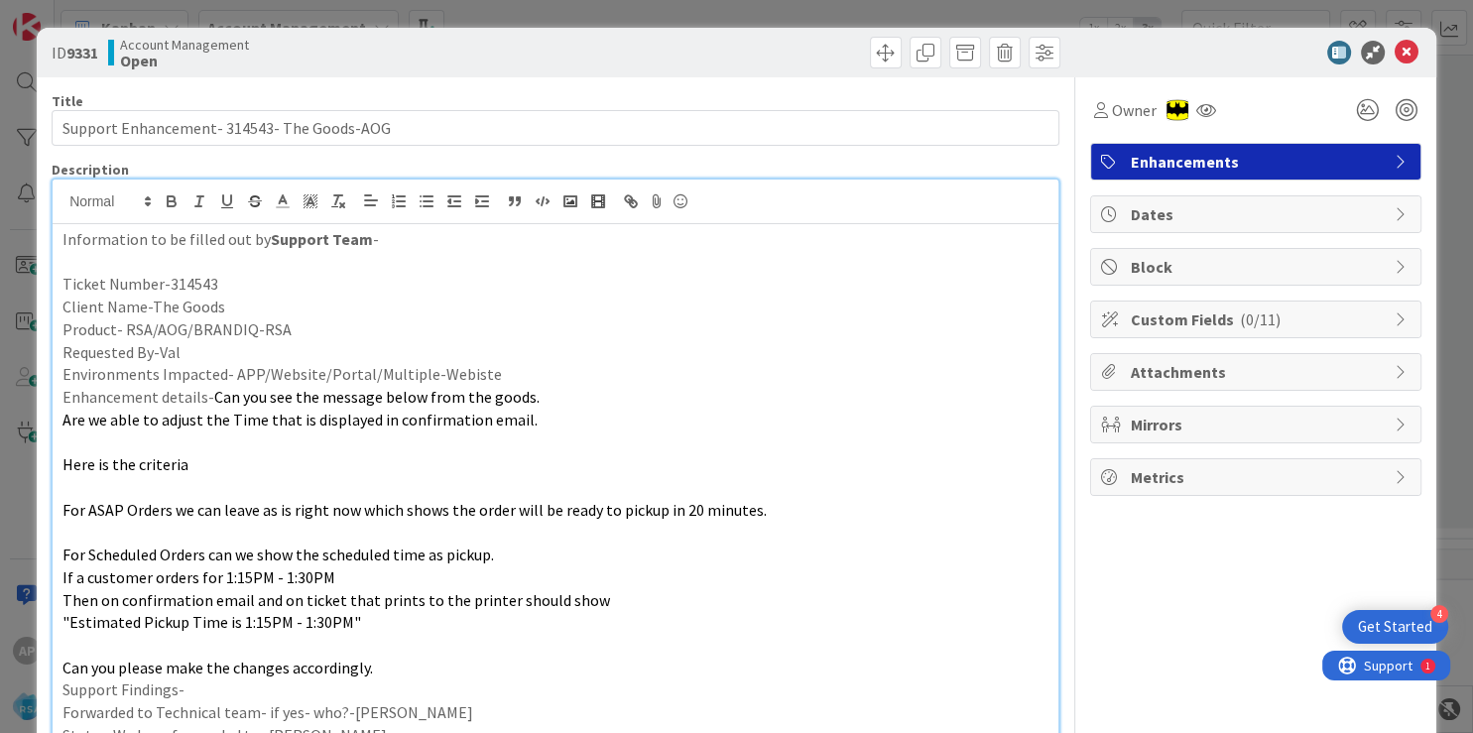
click at [1162, 212] on span "Dates" at bounding box center [1258, 214] width 254 height 24
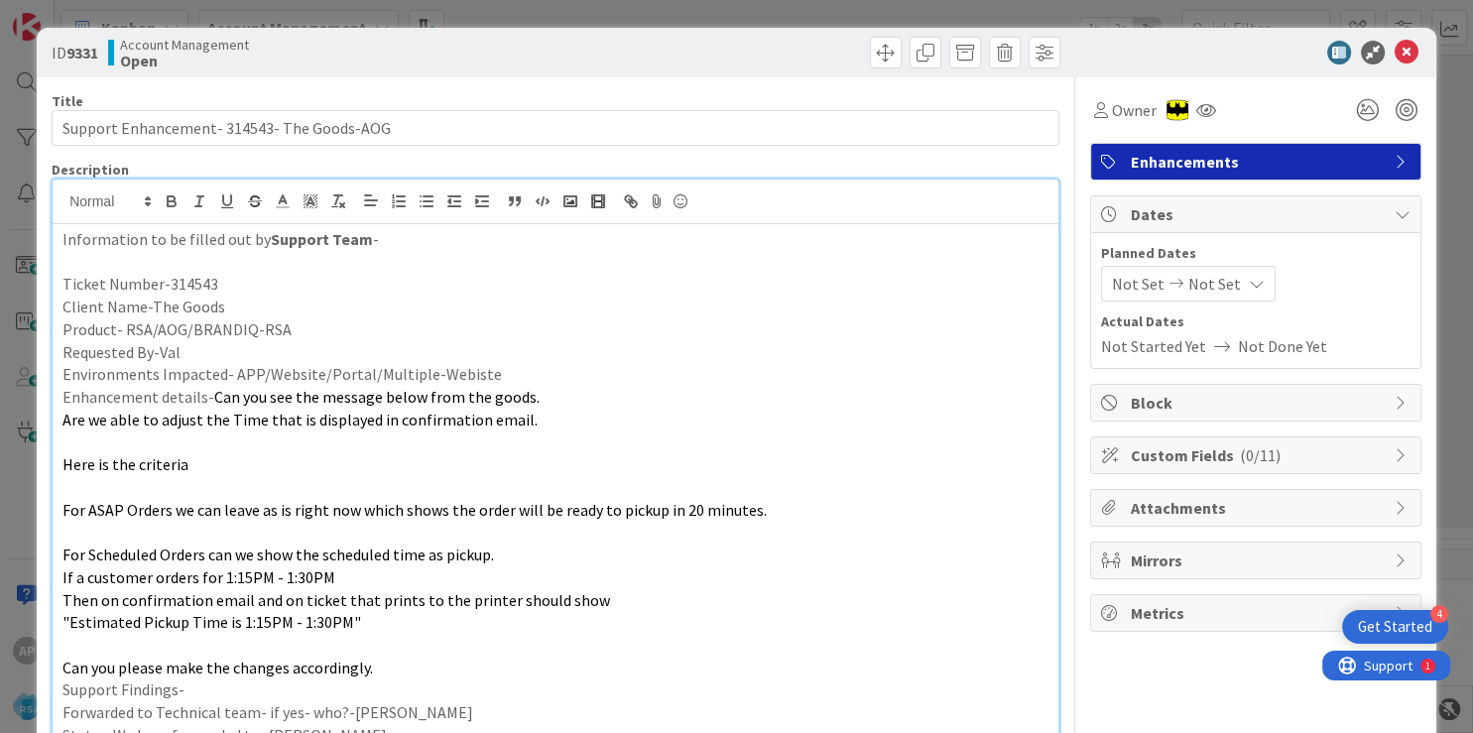
click at [1112, 280] on span "Not Set" at bounding box center [1138, 284] width 53 height 24
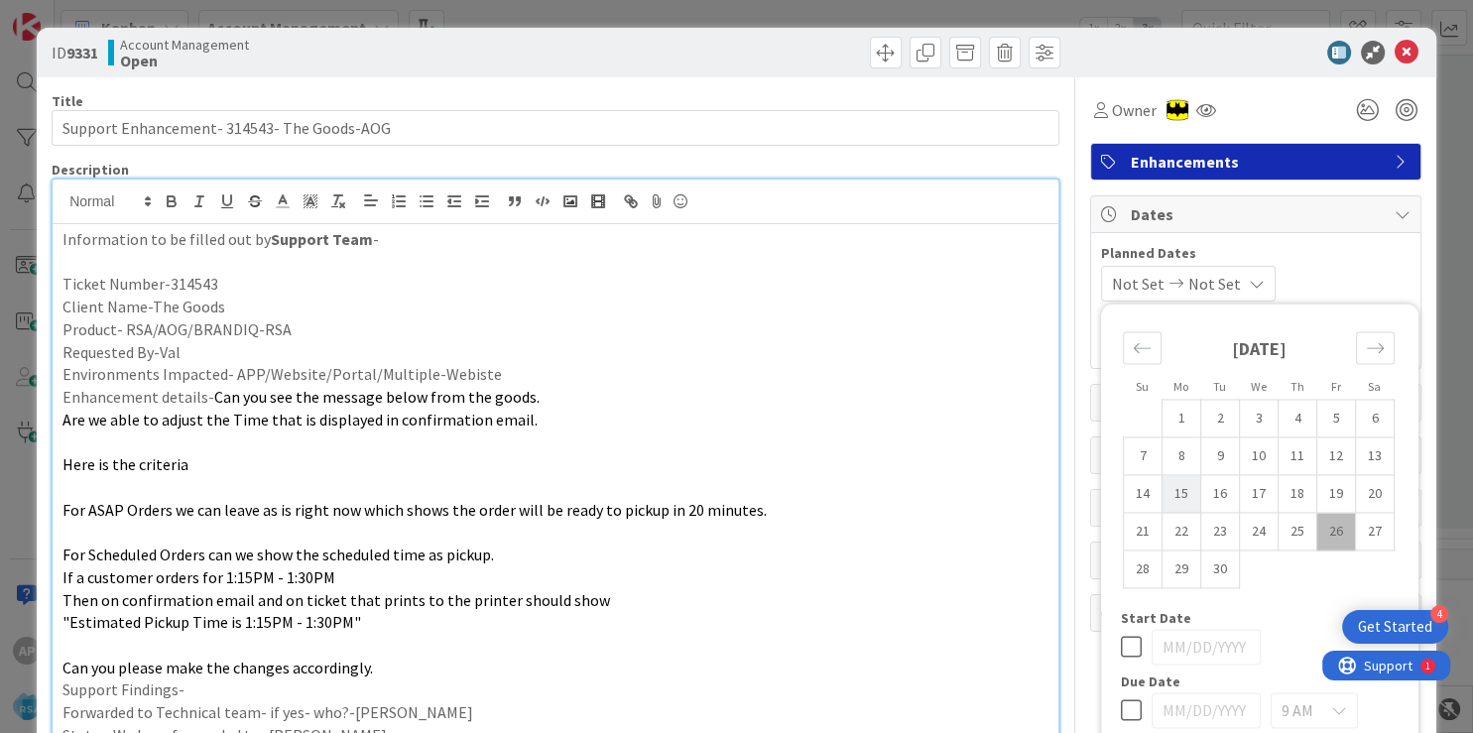
click at [1171, 493] on td "15" at bounding box center [1181, 494] width 39 height 38
type input "[DATE]"
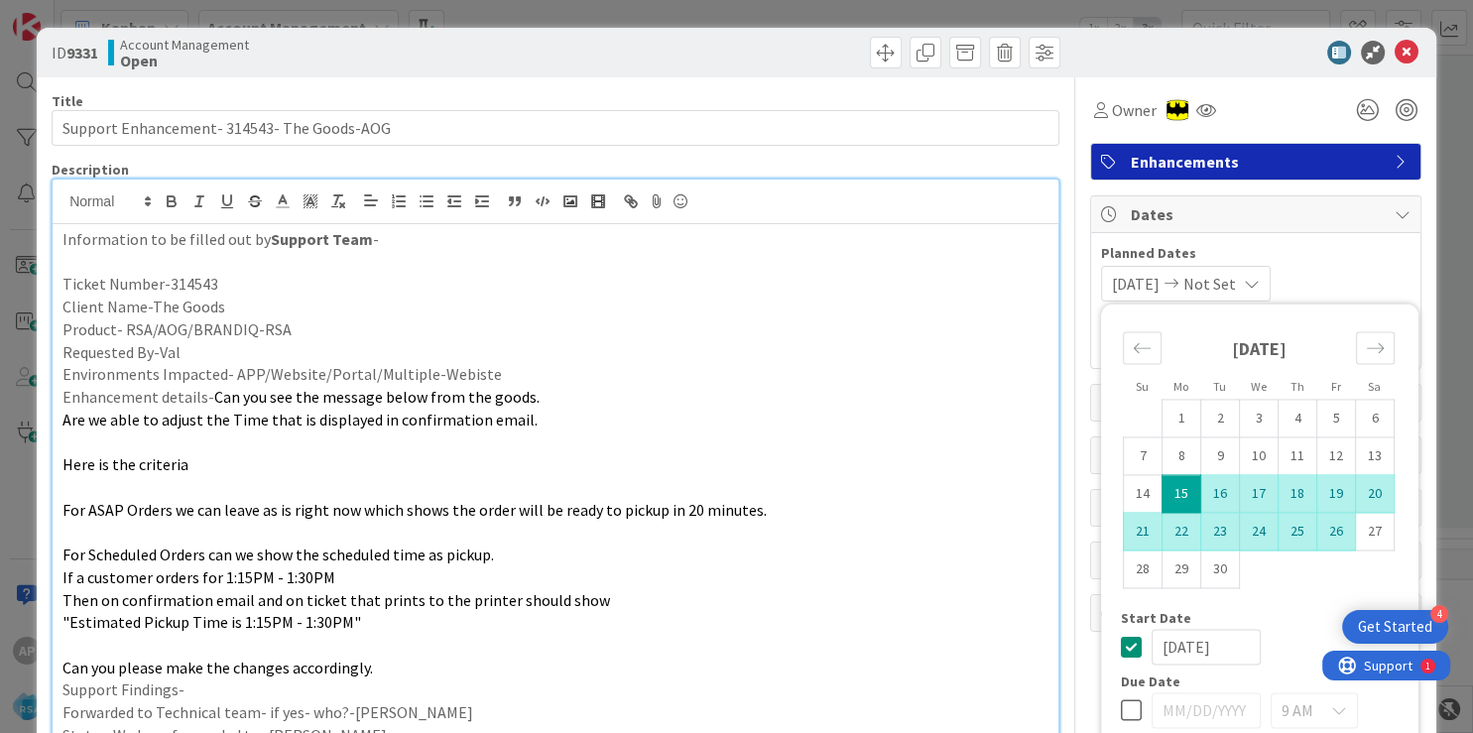
click at [1324, 530] on td "26" at bounding box center [1336, 532] width 39 height 38
type input "[DATE]"
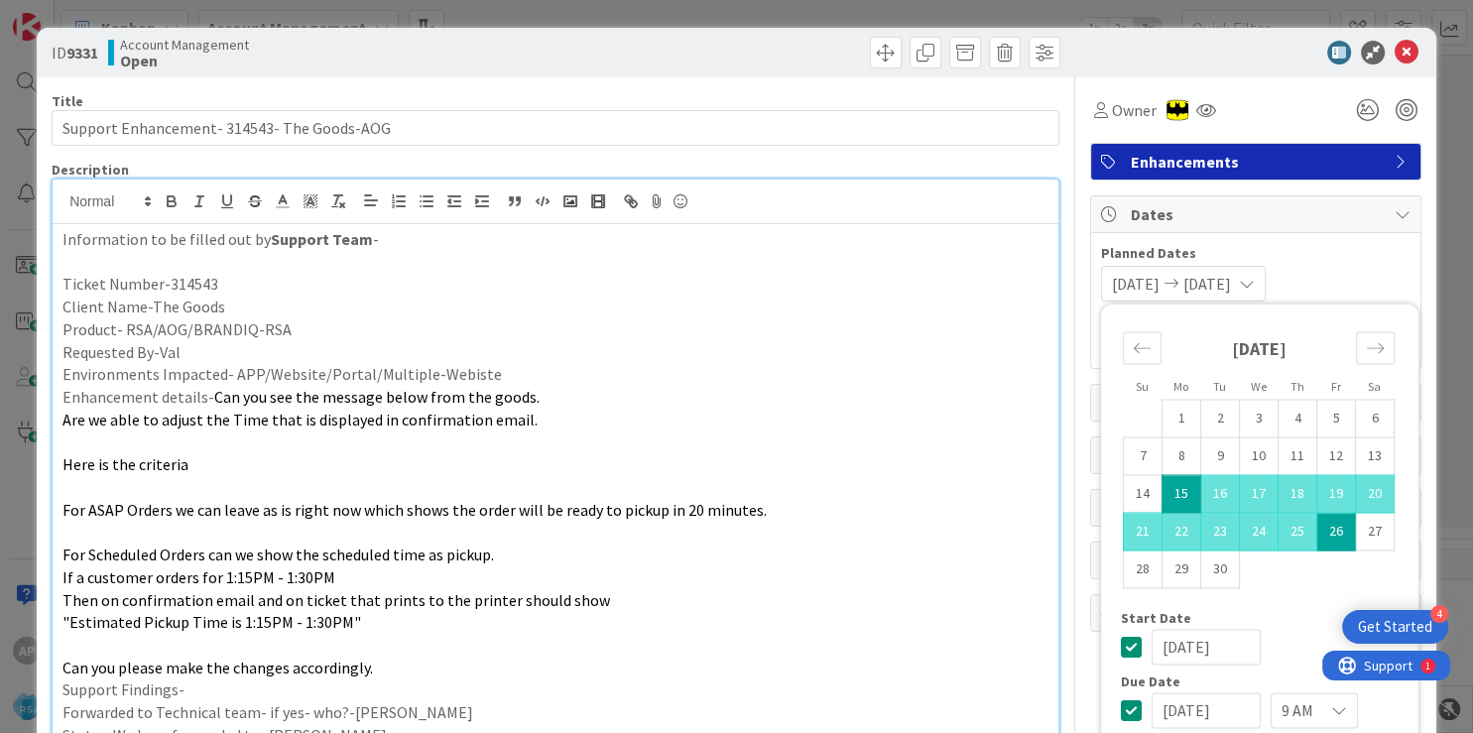
click at [928, 419] on p "Are we able to adjust the Time that is displayed in confirmation email." at bounding box center [556, 420] width 986 height 23
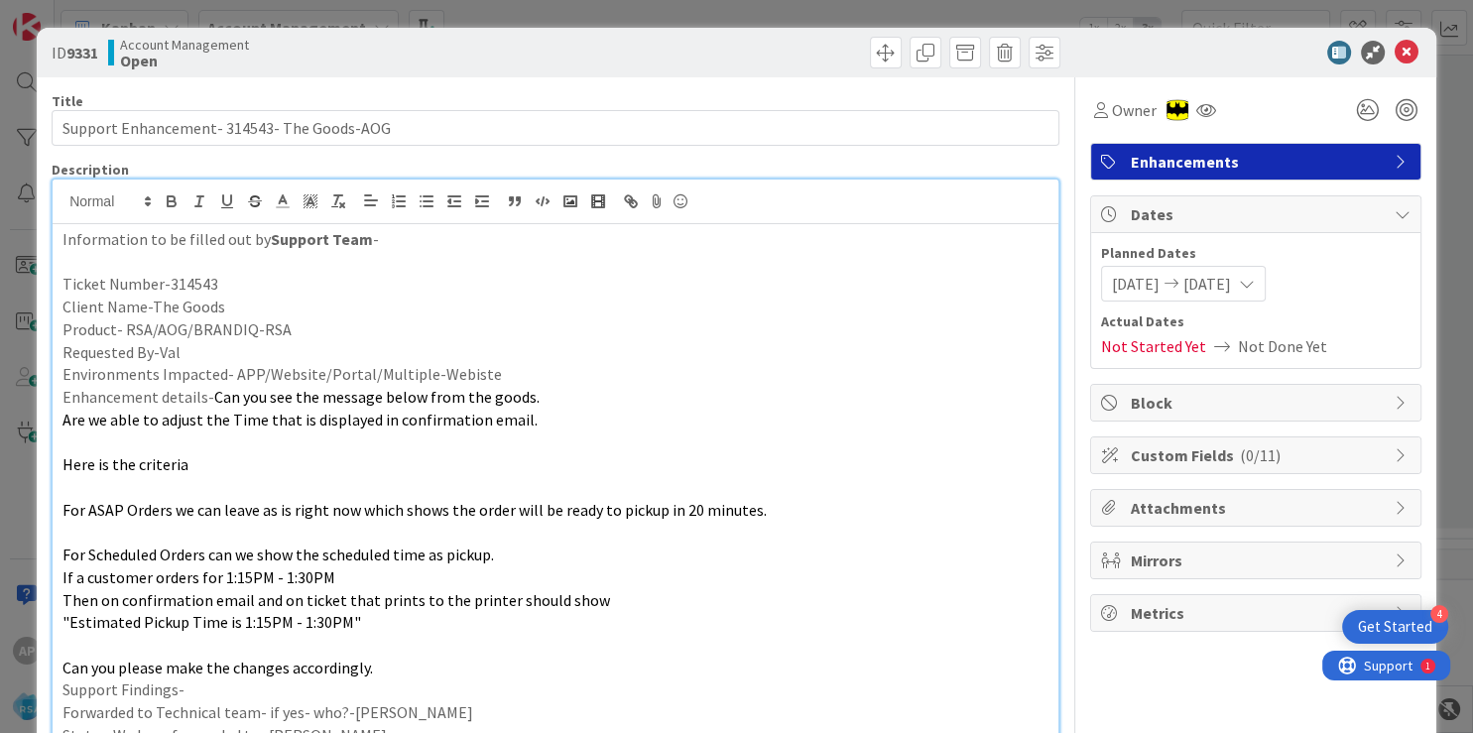
click at [1217, 451] on span "Custom Fields ( 0/11 )" at bounding box center [1258, 456] width 254 height 24
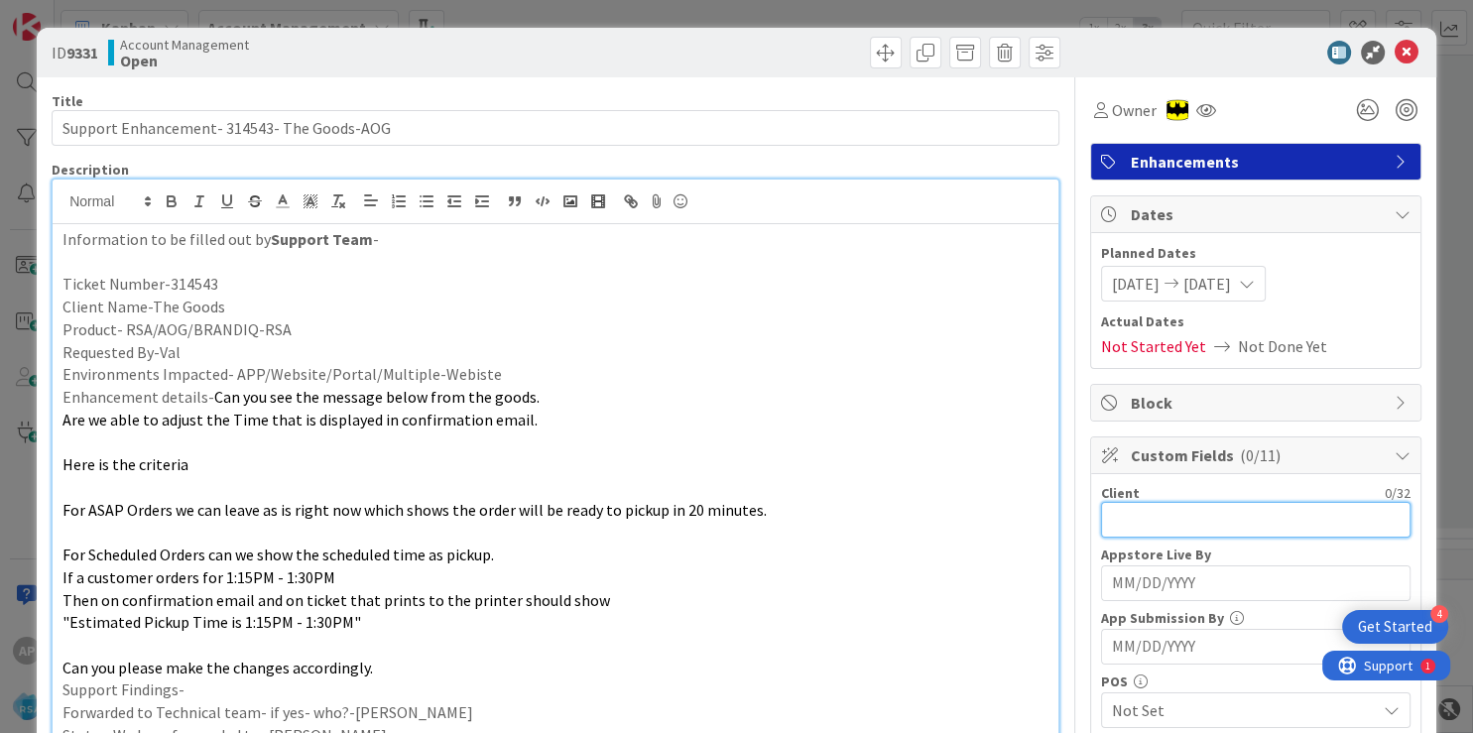
click at [1157, 511] on input "text" at bounding box center [1256, 520] width 310 height 36
drag, startPoint x: 236, startPoint y: 311, endPoint x: 149, endPoint y: 300, distance: 88.0
click at [149, 300] on p "Client Name-The Goods" at bounding box center [556, 307] width 986 height 23
copy p "The Goods"
click at [1136, 516] on input "text" at bounding box center [1256, 520] width 310 height 36
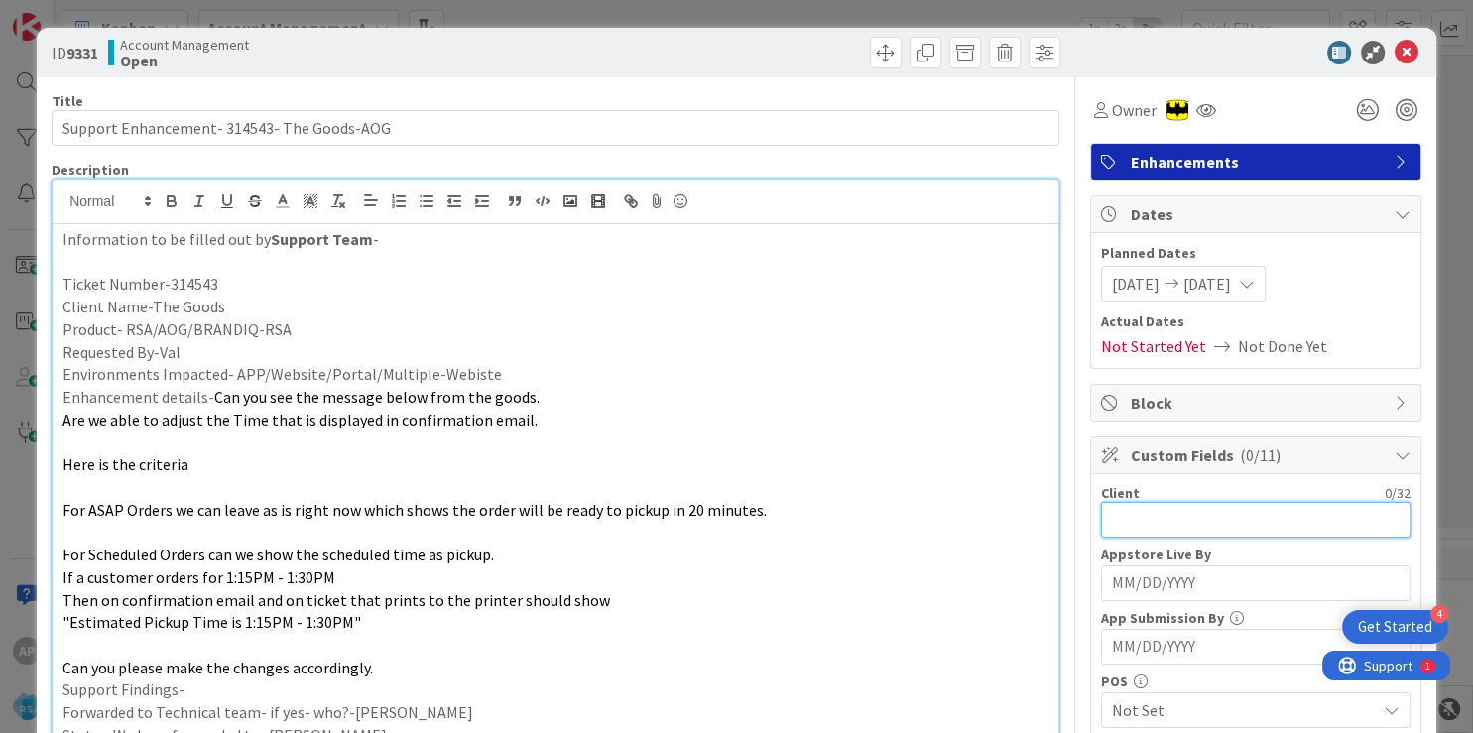
paste input "The Goods"
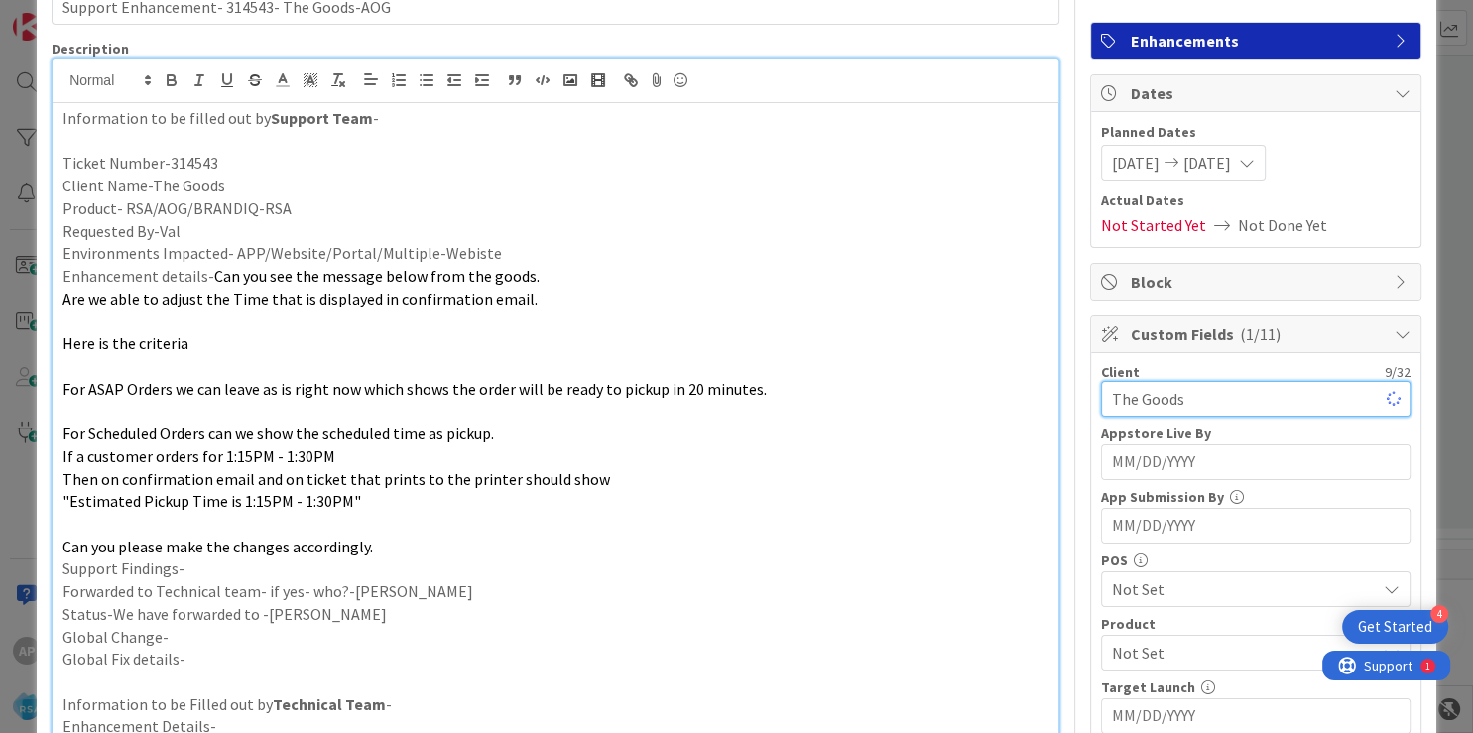
scroll to position [238, 0]
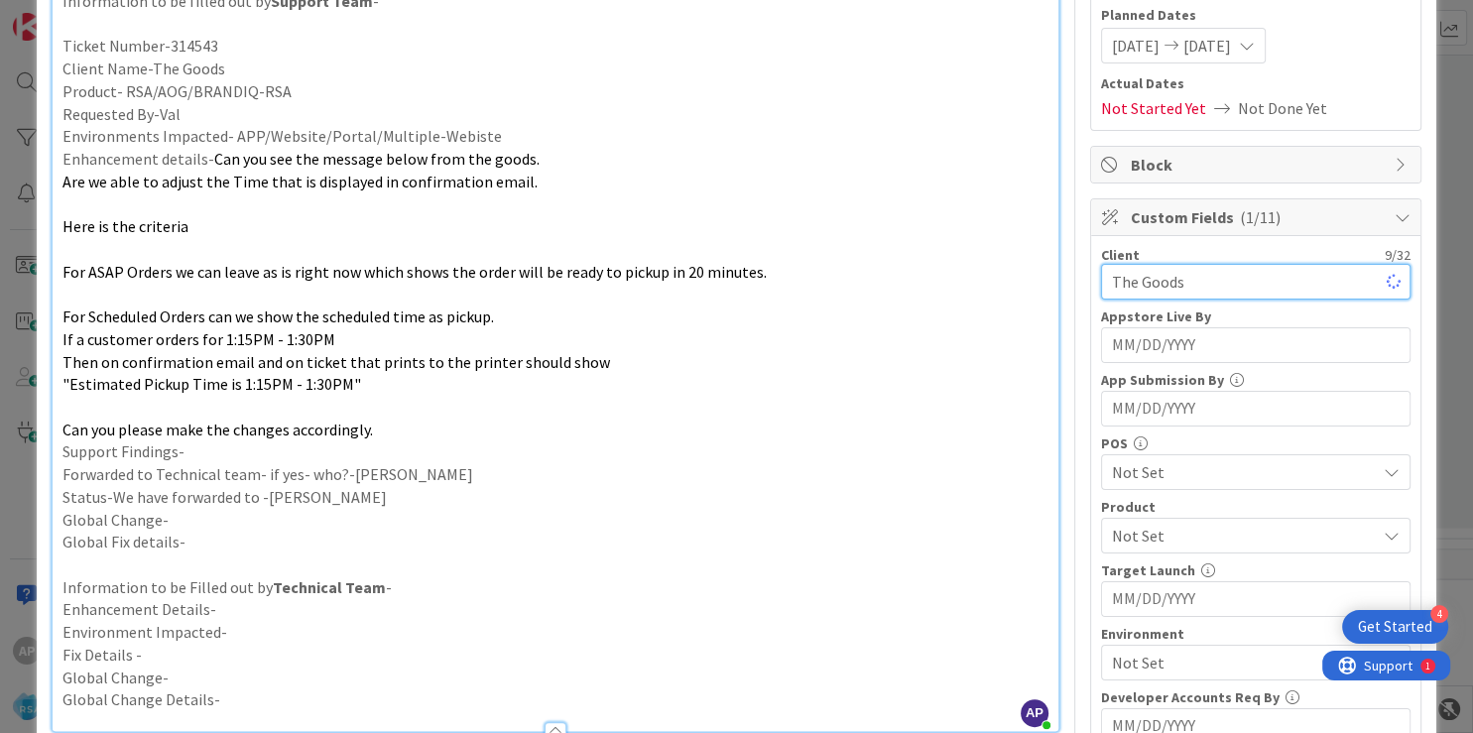
type input "The Goods"
click at [1146, 532] on span "Not Set" at bounding box center [1244, 536] width 264 height 24
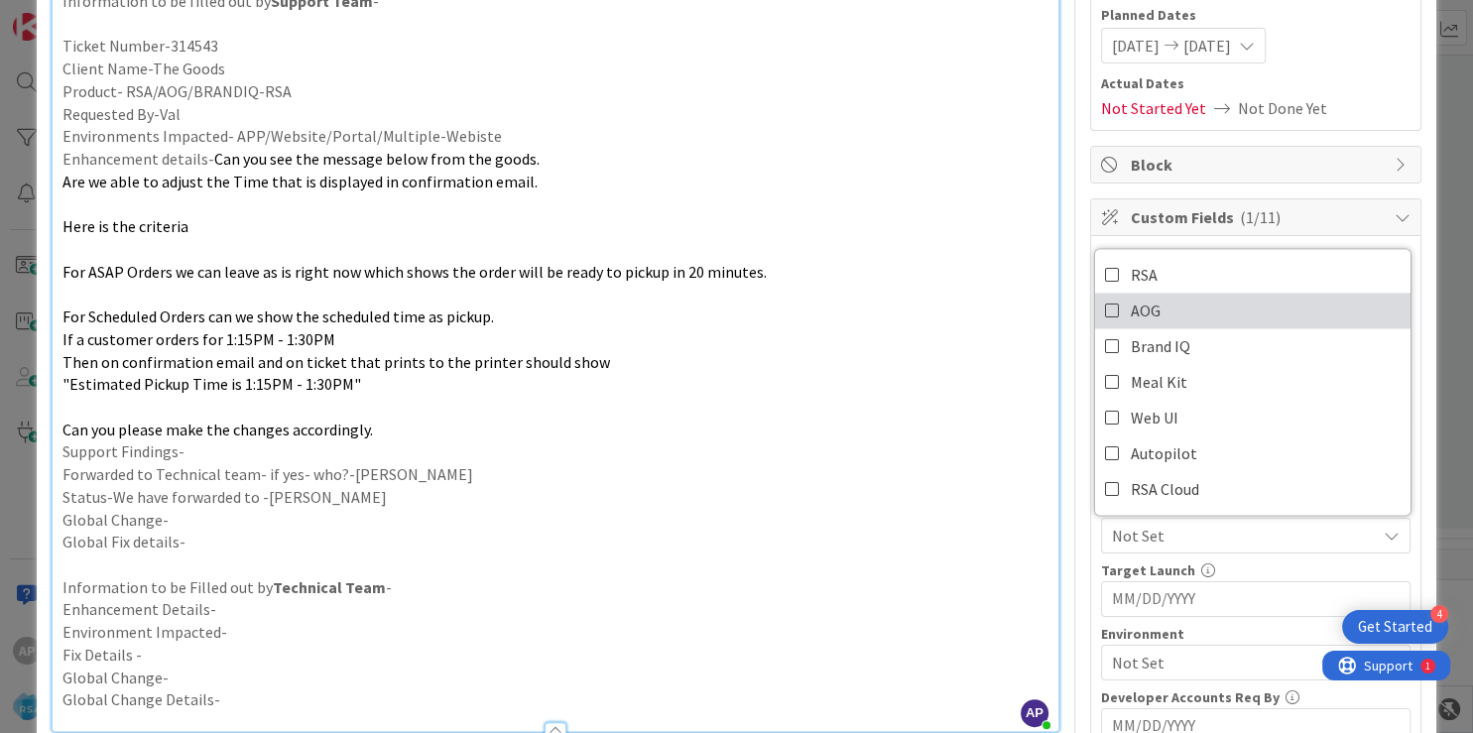
click at [1134, 298] on span "AOG" at bounding box center [1146, 311] width 30 height 30
click at [835, 534] on p "Global Fix details-" at bounding box center [556, 542] width 986 height 23
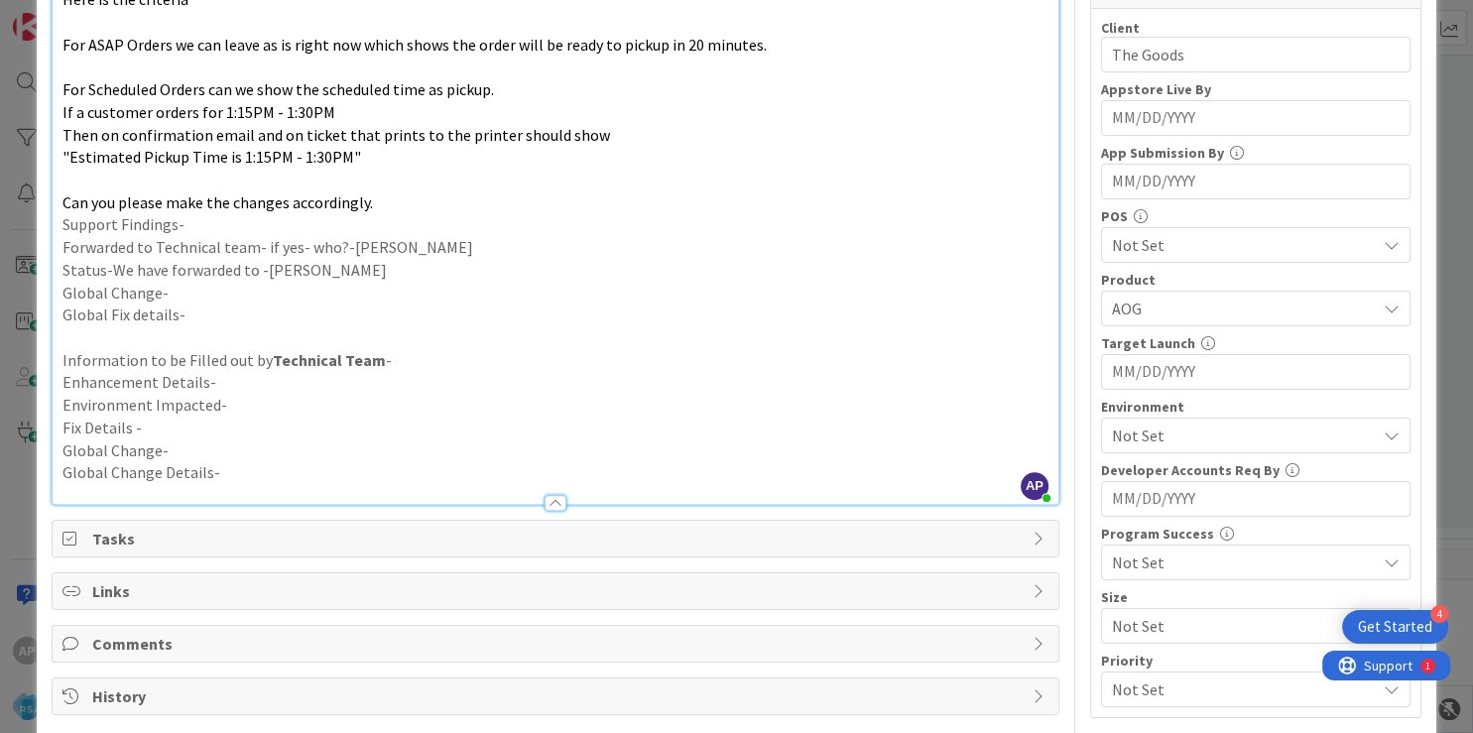
scroll to position [476, 0]
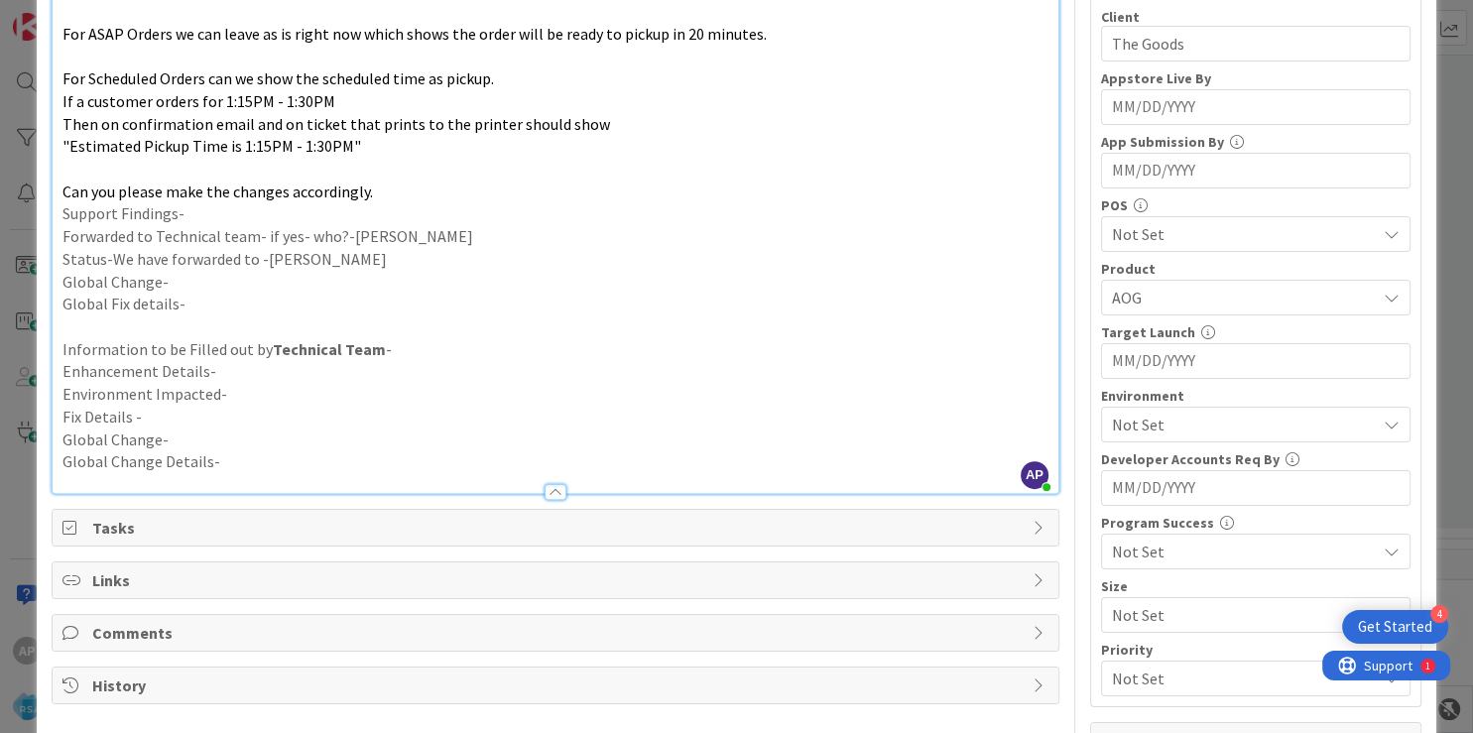
click at [1136, 420] on span "Not Set" at bounding box center [1244, 425] width 264 height 24
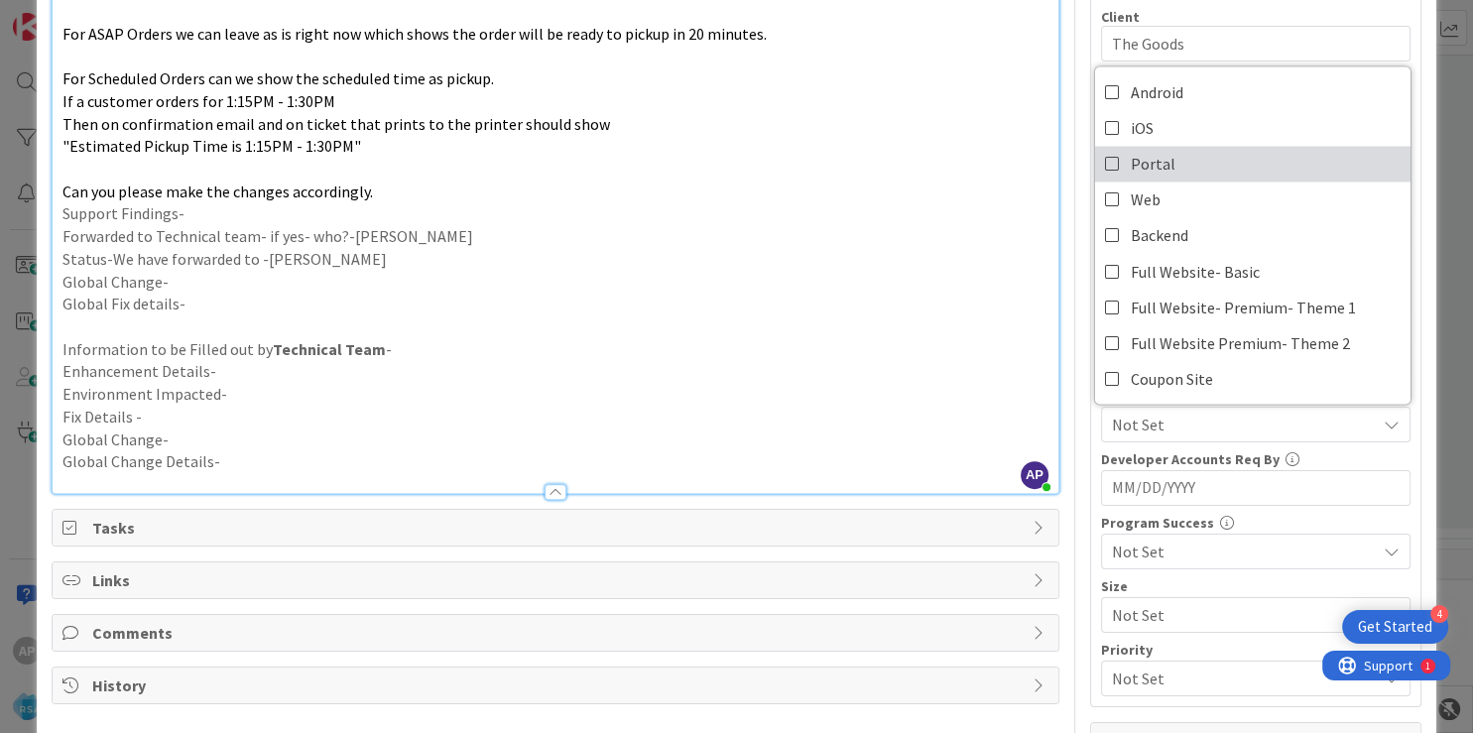
drag, startPoint x: 1155, startPoint y: 170, endPoint x: 827, endPoint y: 353, distance: 376.2
click at [1156, 169] on link "Portal" at bounding box center [1253, 164] width 316 height 36
click at [827, 353] on p "Information to be Filled out by Technical Team -" at bounding box center [556, 349] width 986 height 23
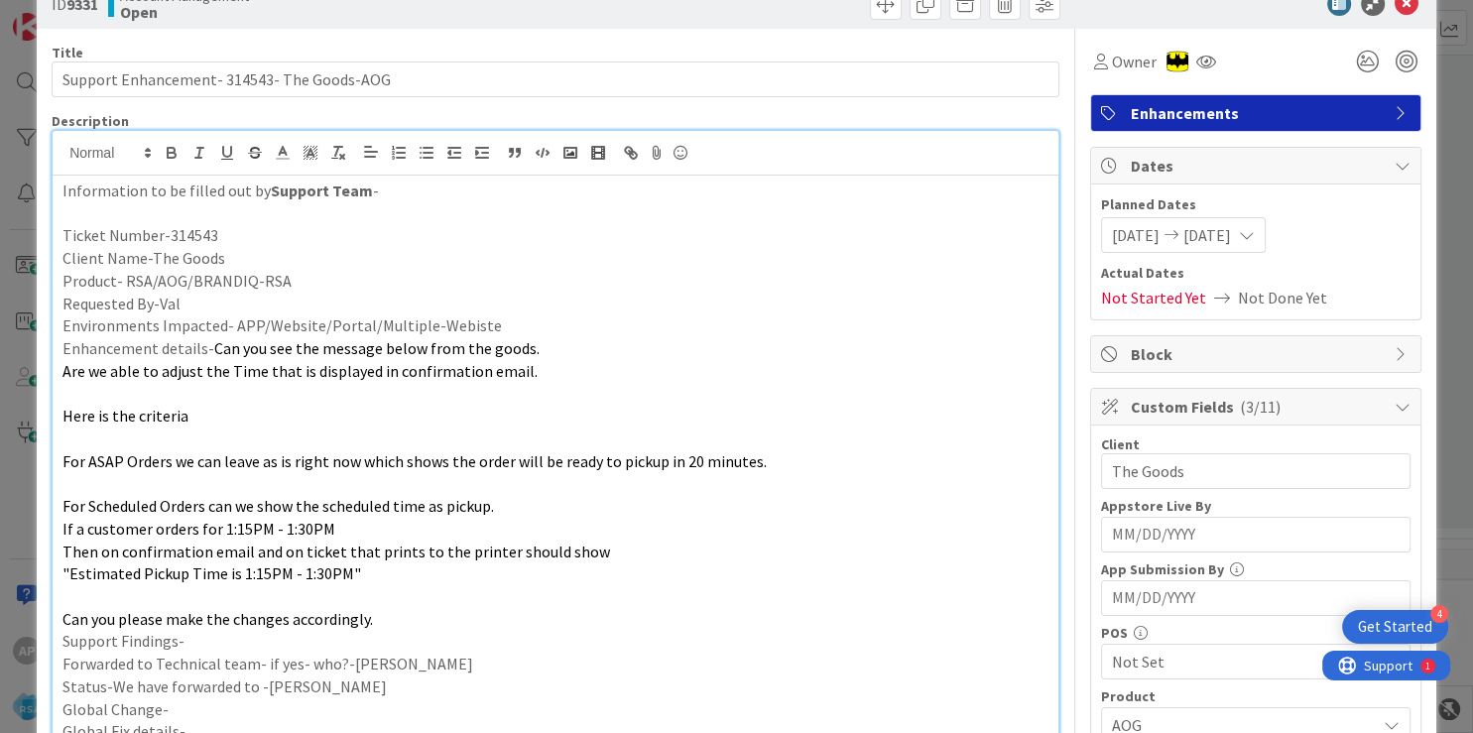
scroll to position [0, 0]
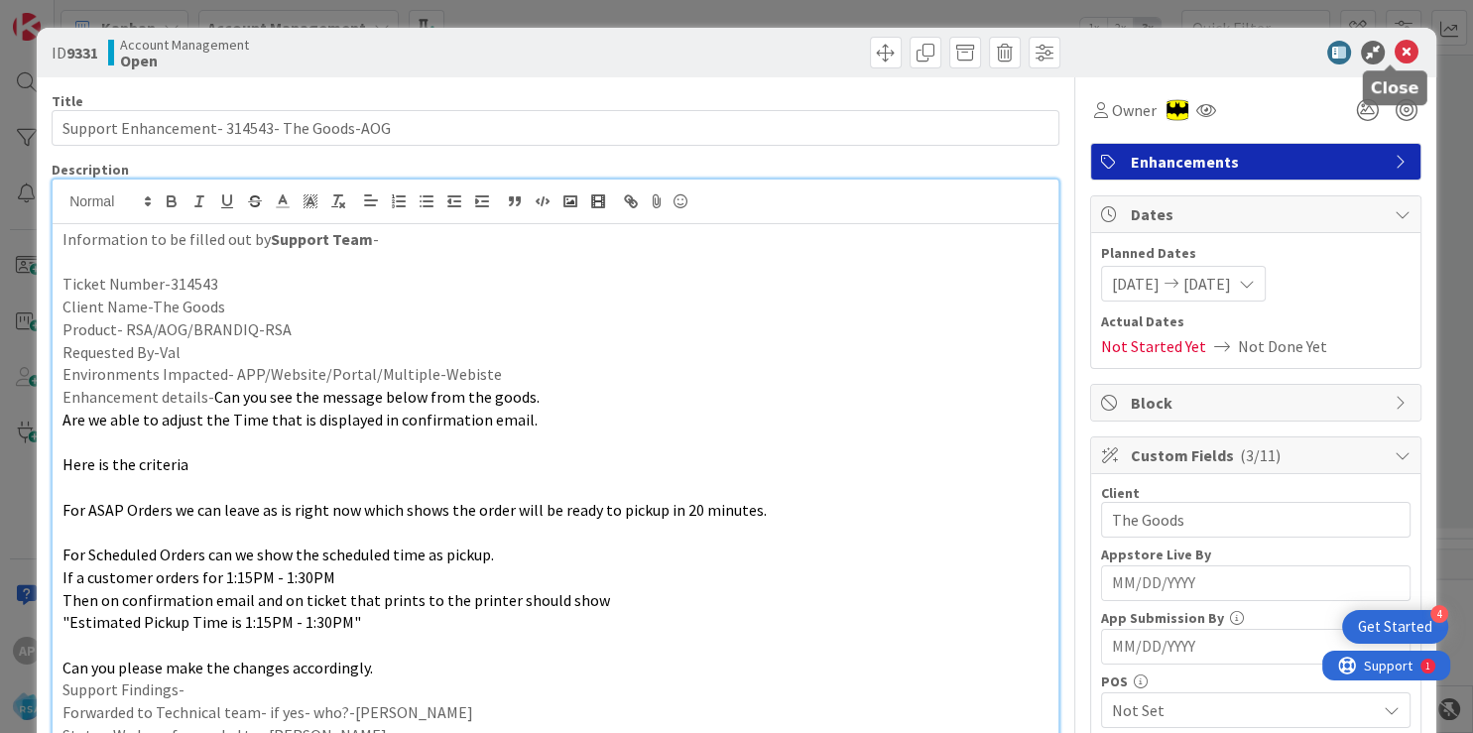
click at [1395, 49] on icon at bounding box center [1407, 53] width 24 height 24
